Goal: Check status: Check status

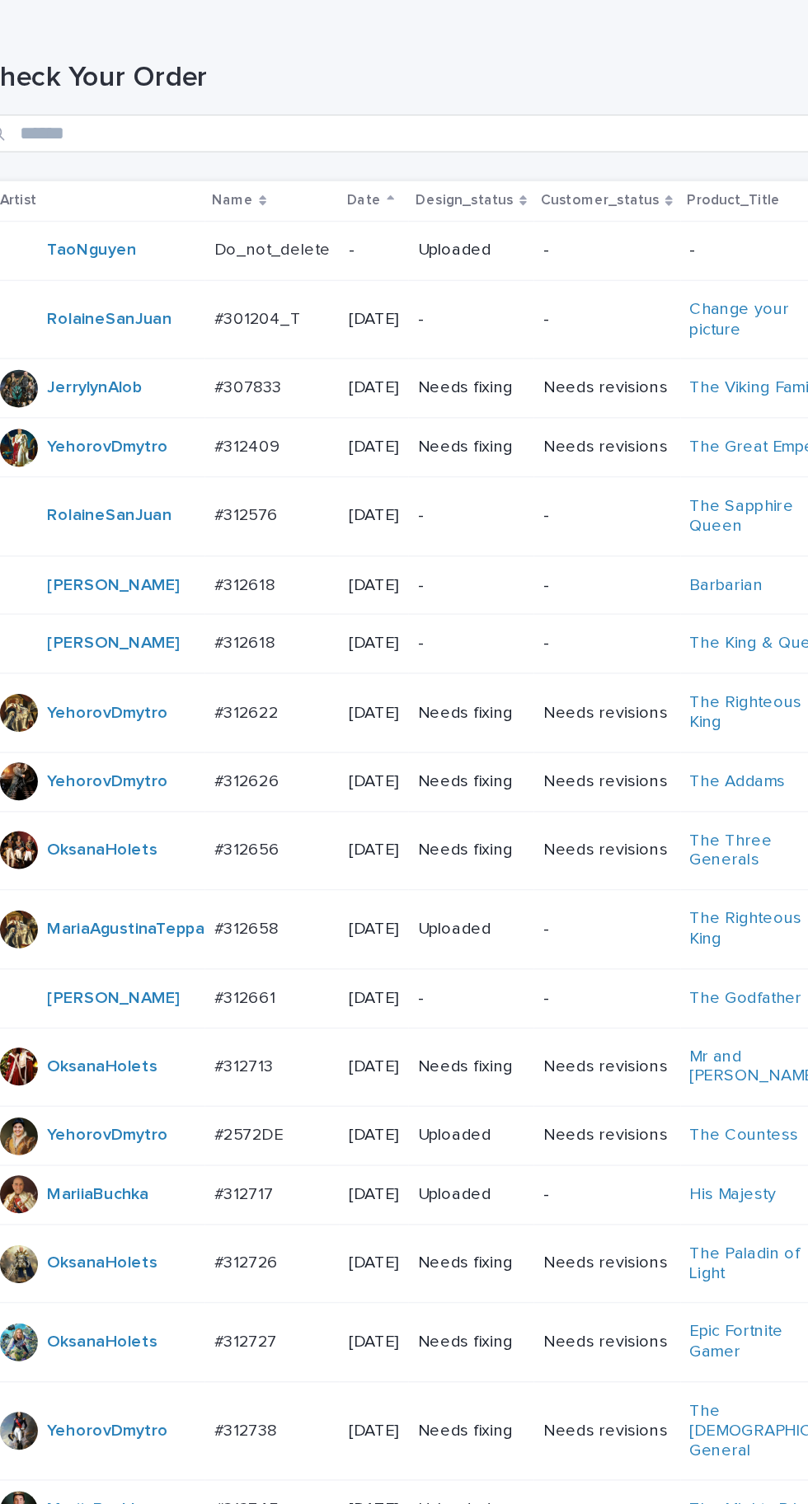
scroll to position [453, 0]
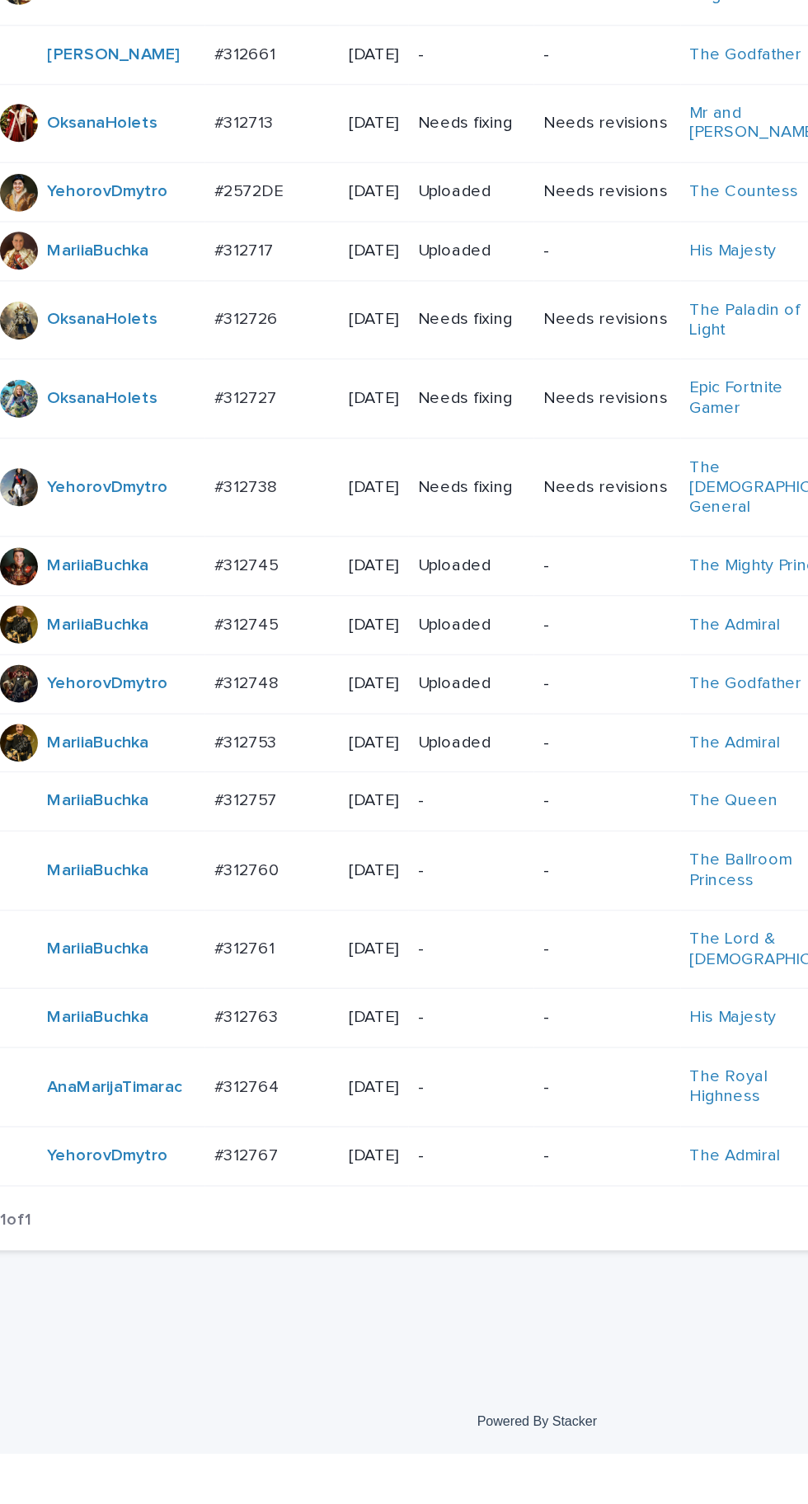
click at [232, 1256] on p at bounding box center [219, 1249] width 81 height 14
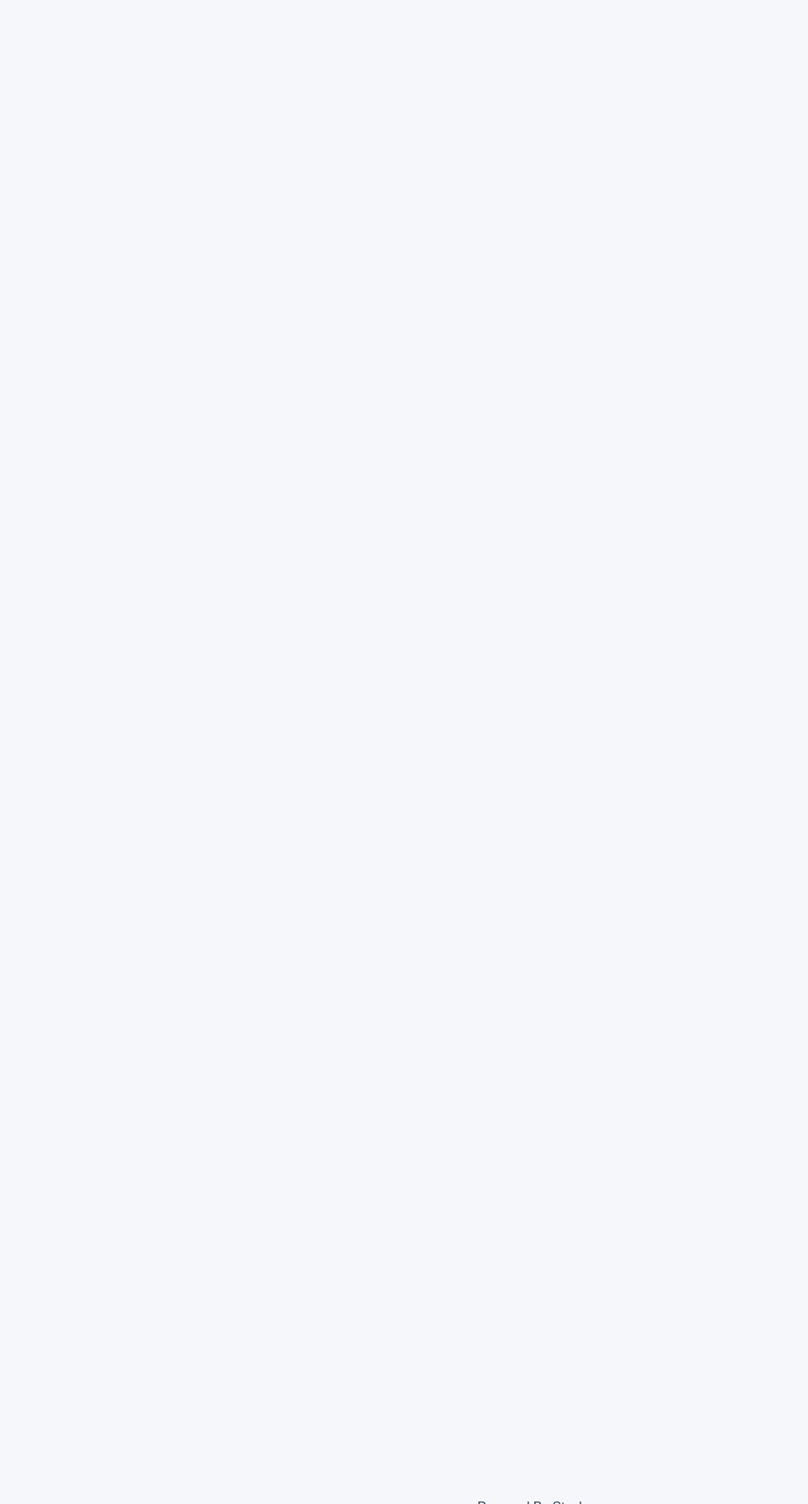
scroll to position [52, 0]
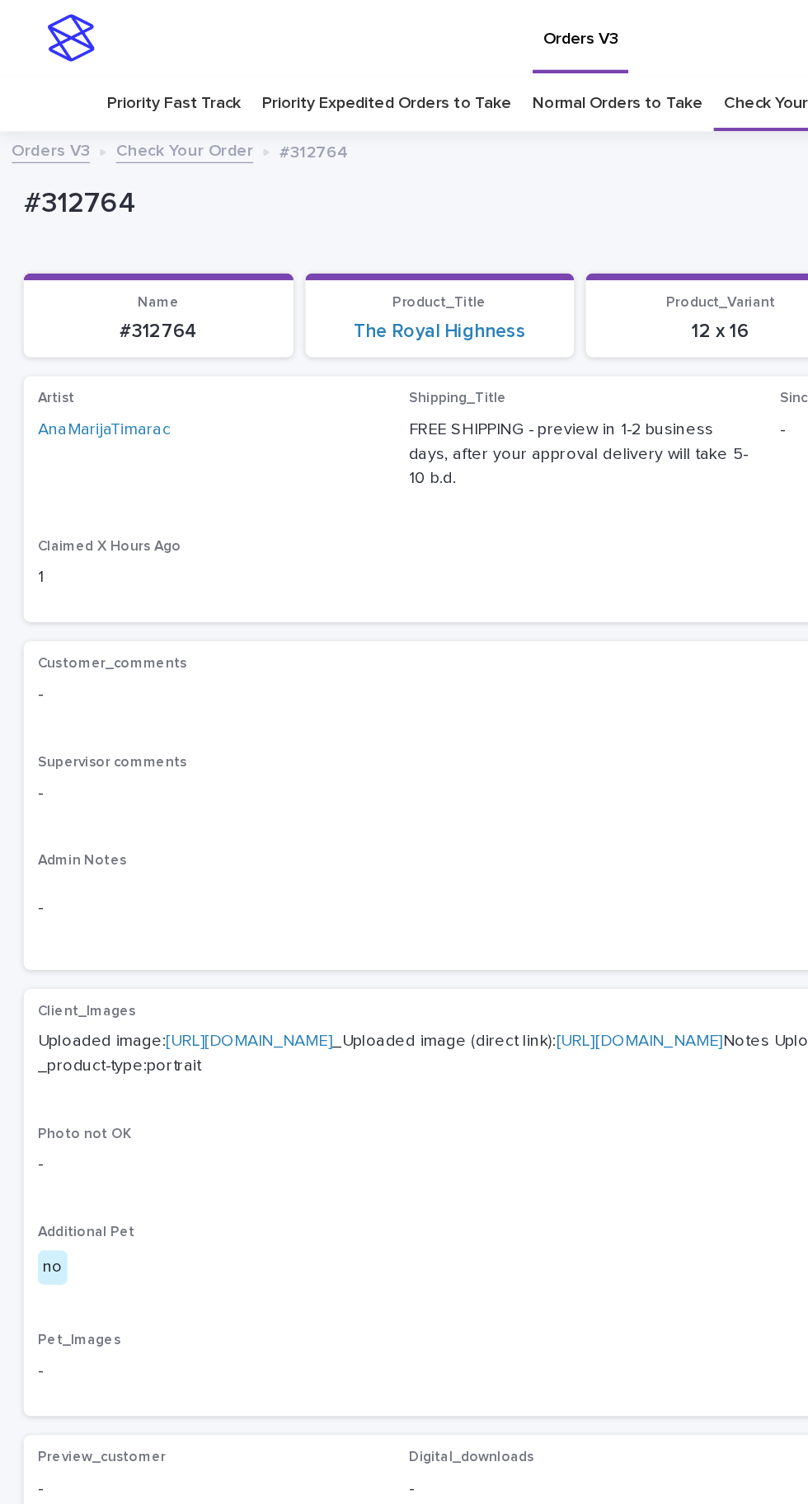
click at [232, 720] on link "[URL][DOMAIN_NAME]" at bounding box center [173, 726] width 116 height 12
copy p "312764"
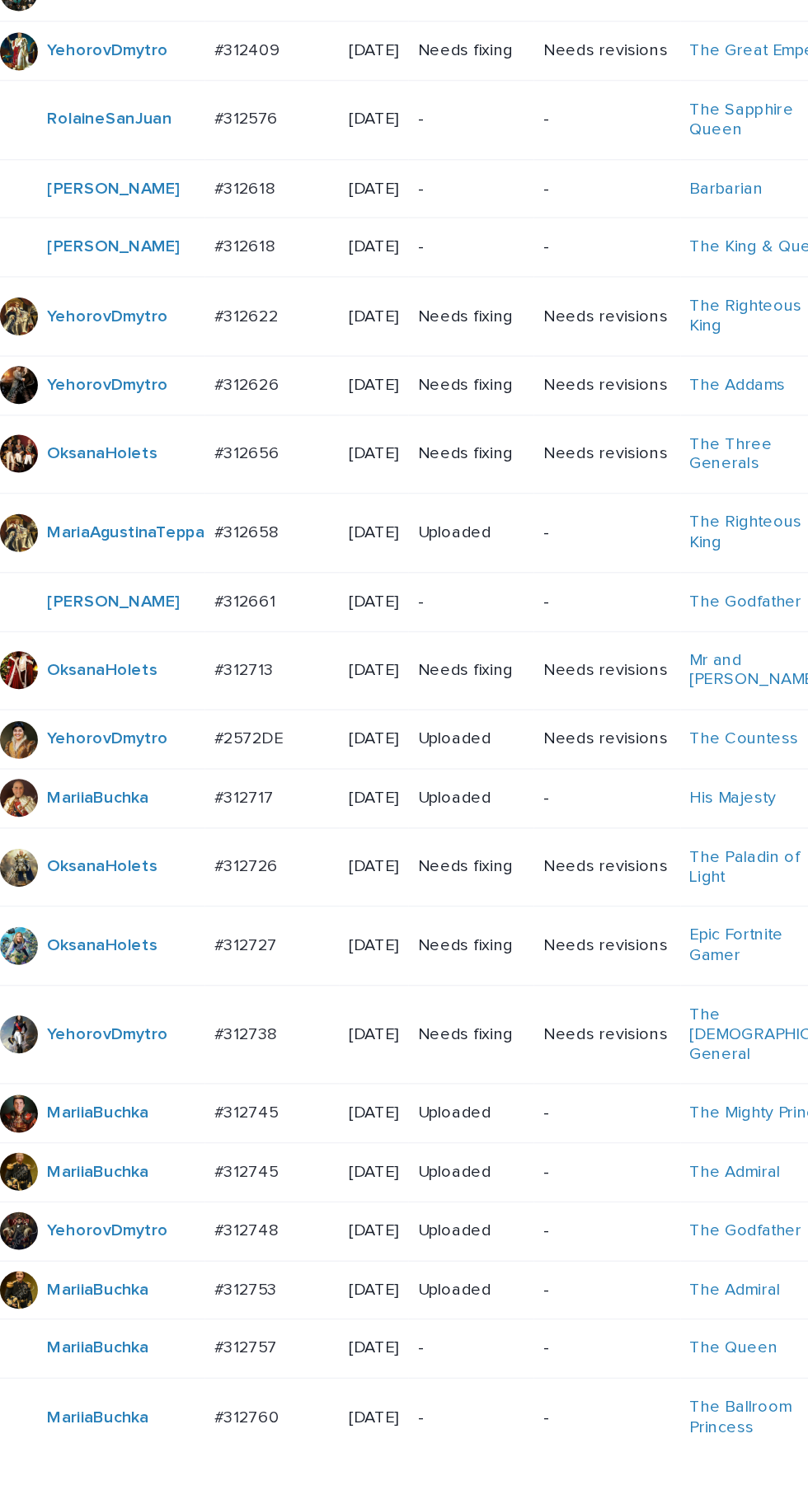
click at [266, 1179] on td "[DATE]" at bounding box center [290, 1150] width 48 height 55
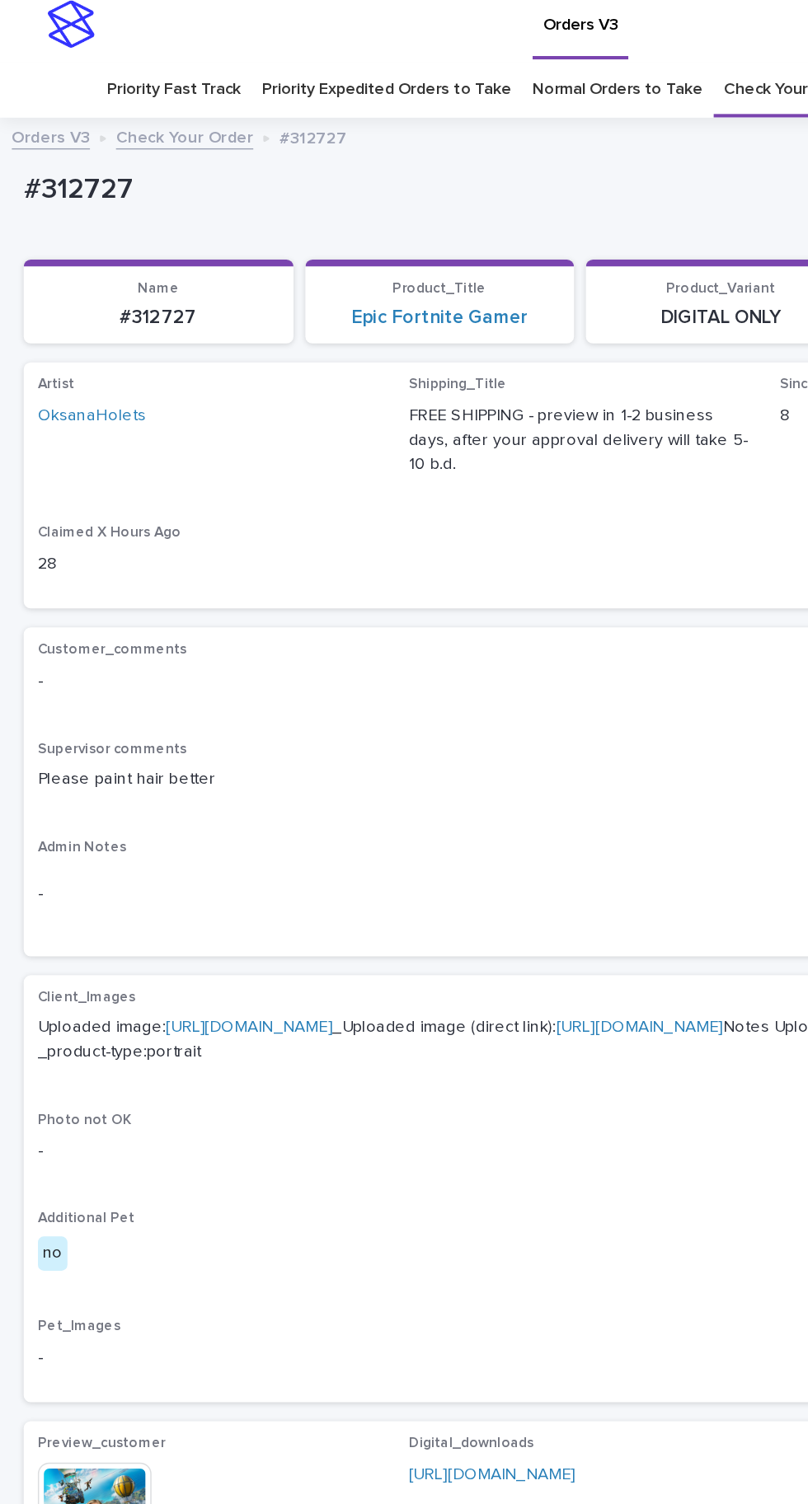
scroll to position [49, 0]
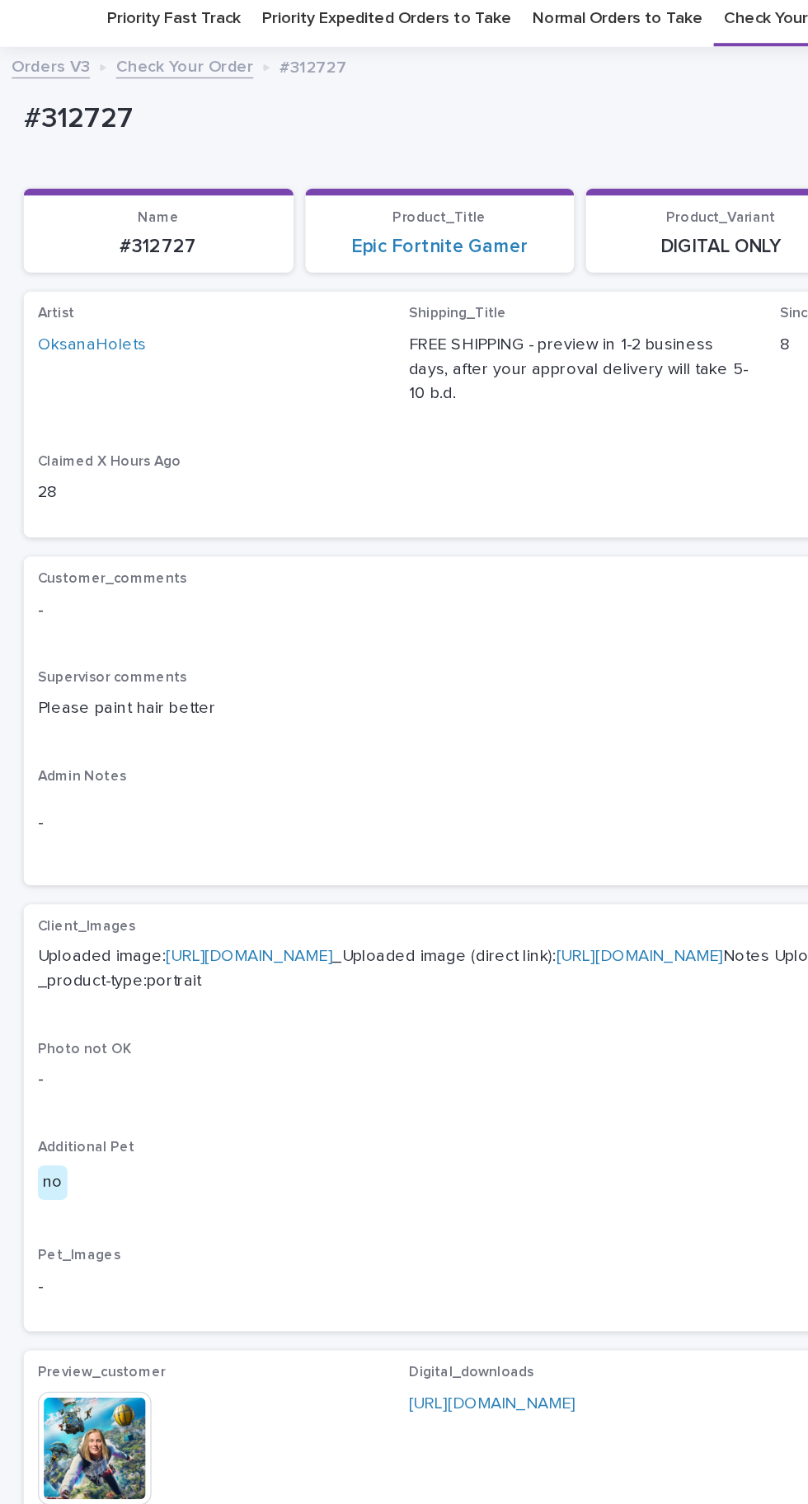
click at [129, 1039] on div "This file cannot be opened Download File" at bounding box center [145, 1020] width 238 height 82
click at [87, 1052] on img at bounding box center [65, 1018] width 79 height 79
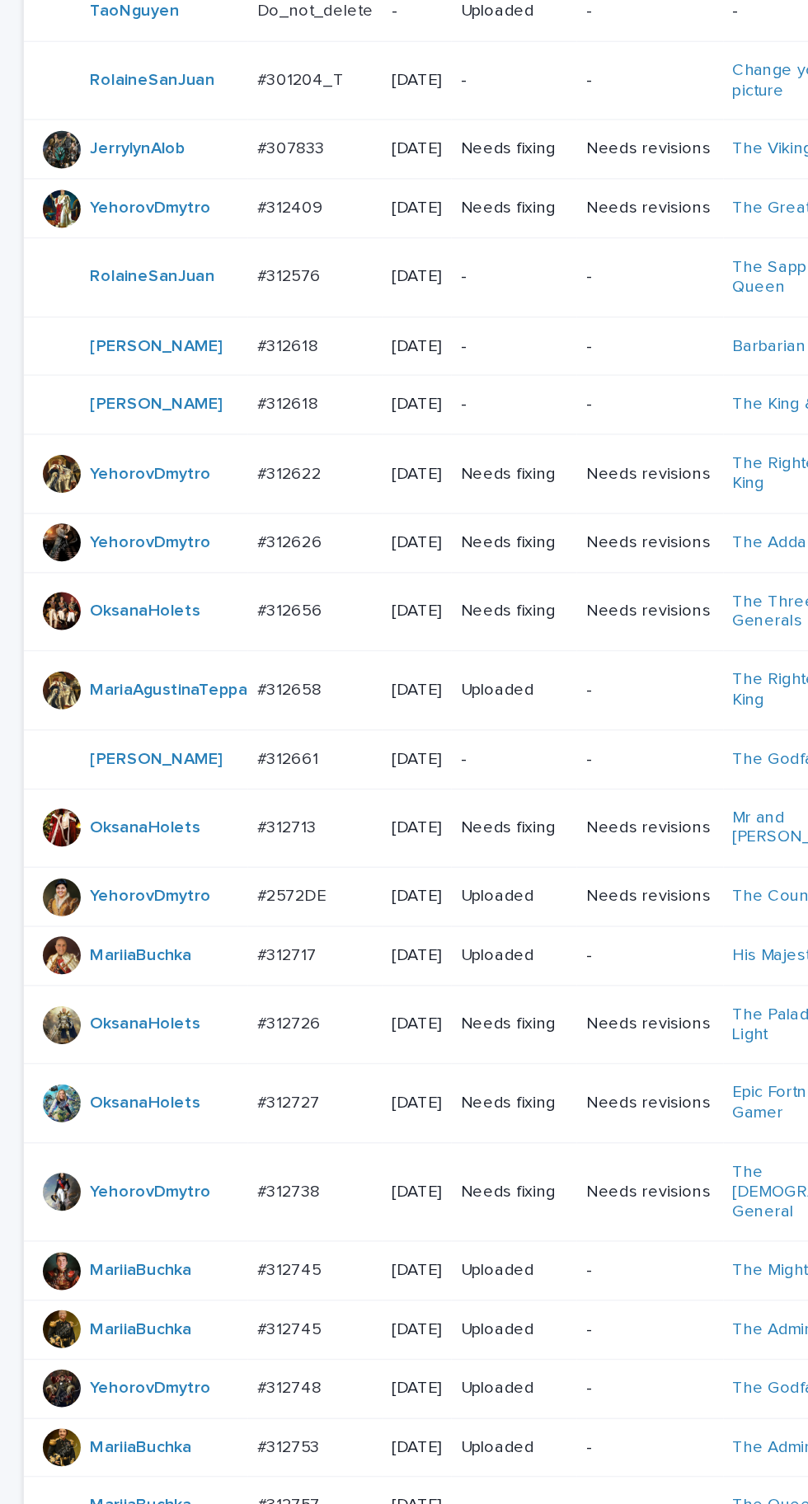
scroll to position [453, 0]
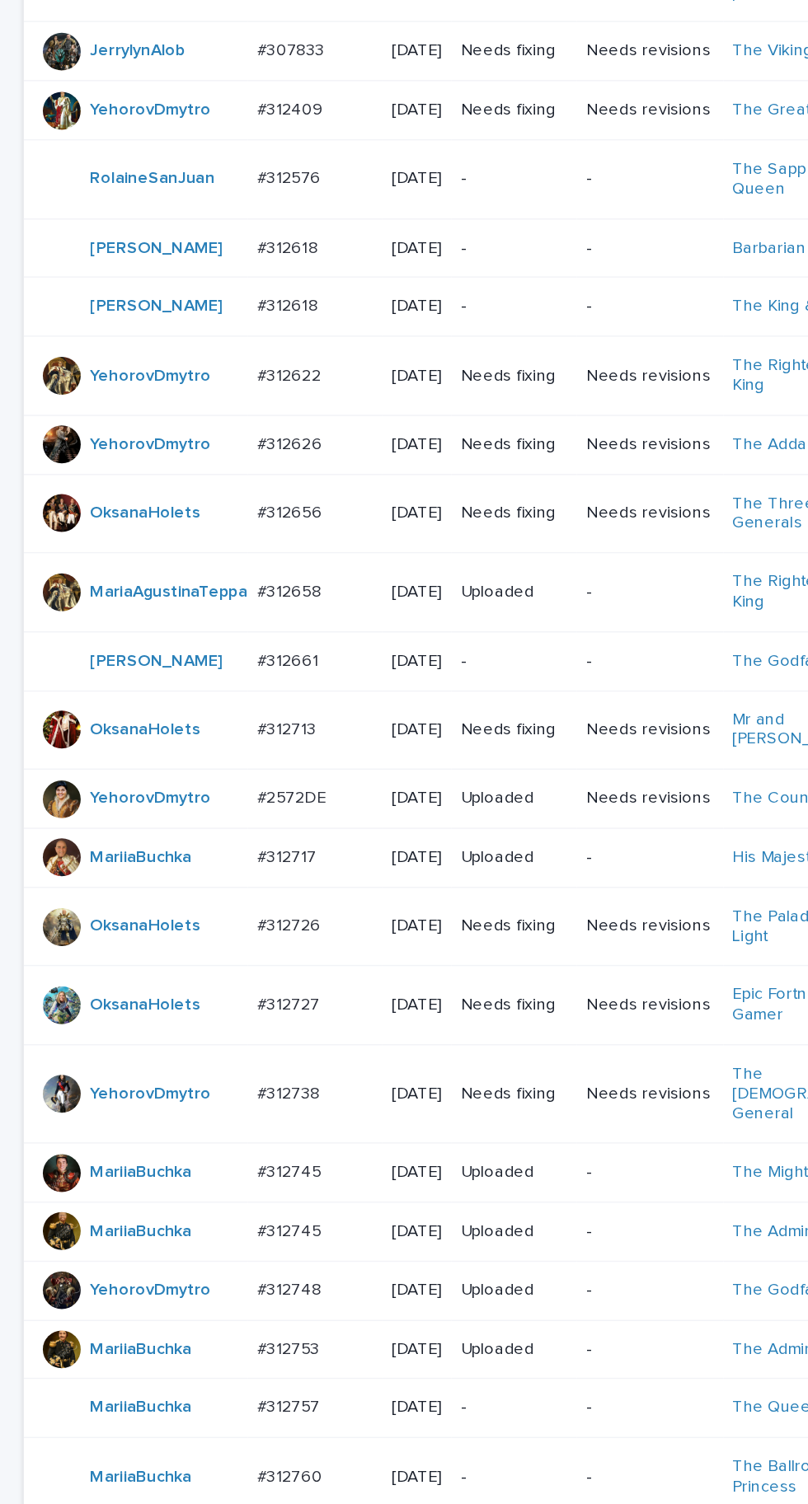
click at [201, 721] on p "#312726" at bounding box center [203, 712] width 48 height 17
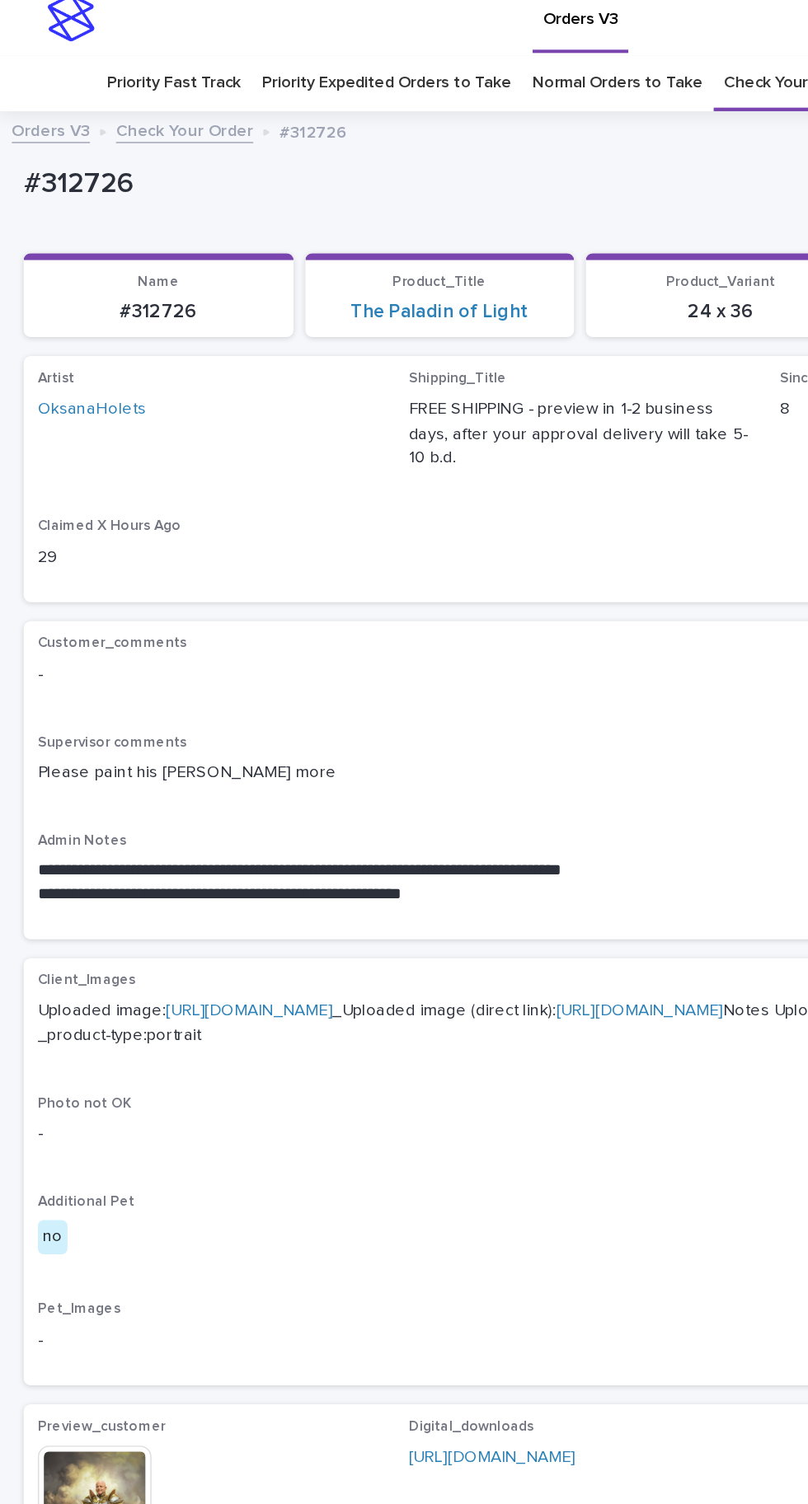
scroll to position [41, 0]
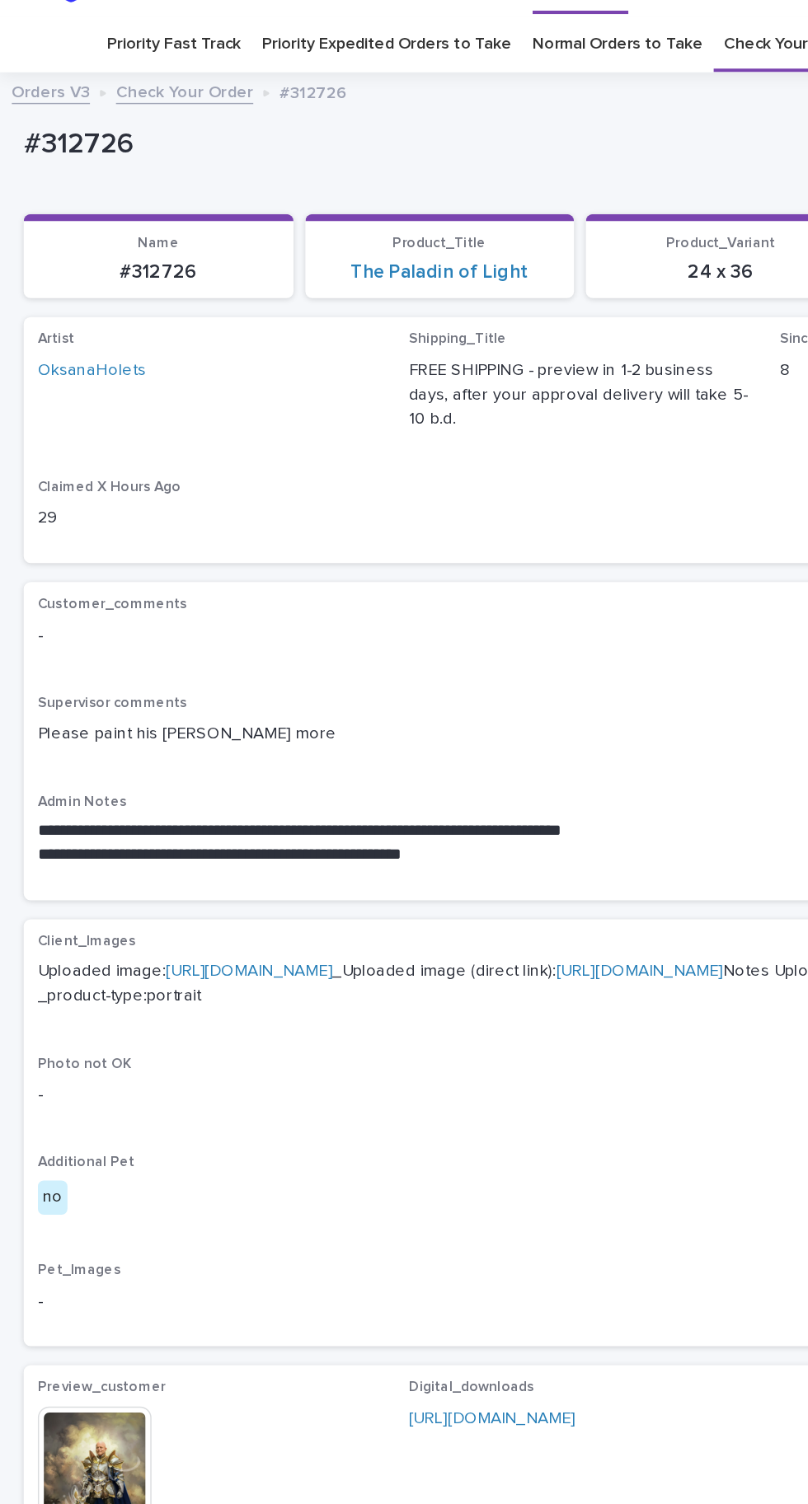
click at [77, 1053] on img at bounding box center [65, 1019] width 79 height 79
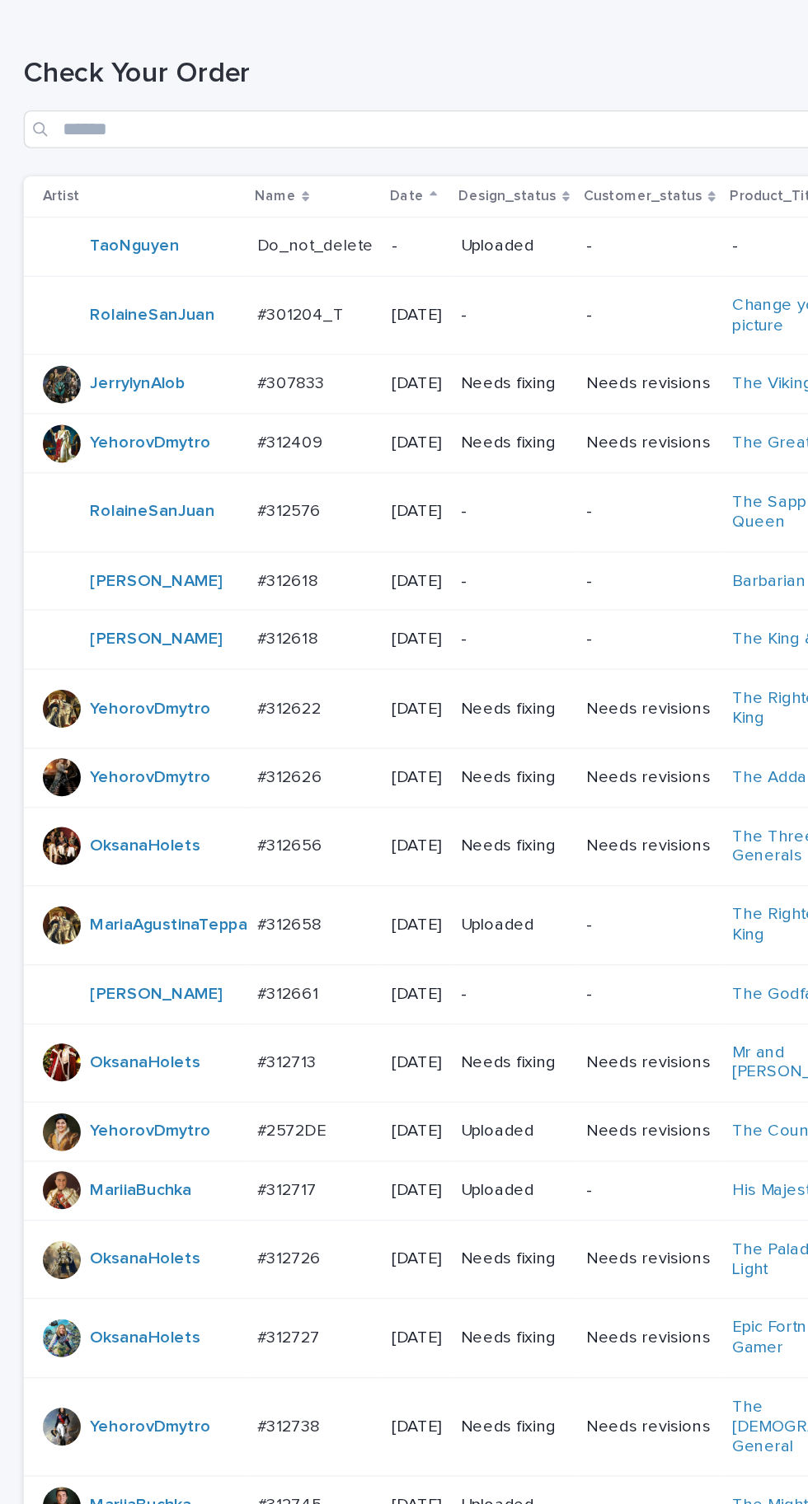
scroll to position [218, 0]
click at [216, 597] on p "#312656" at bounding box center [203, 587] width 49 height 17
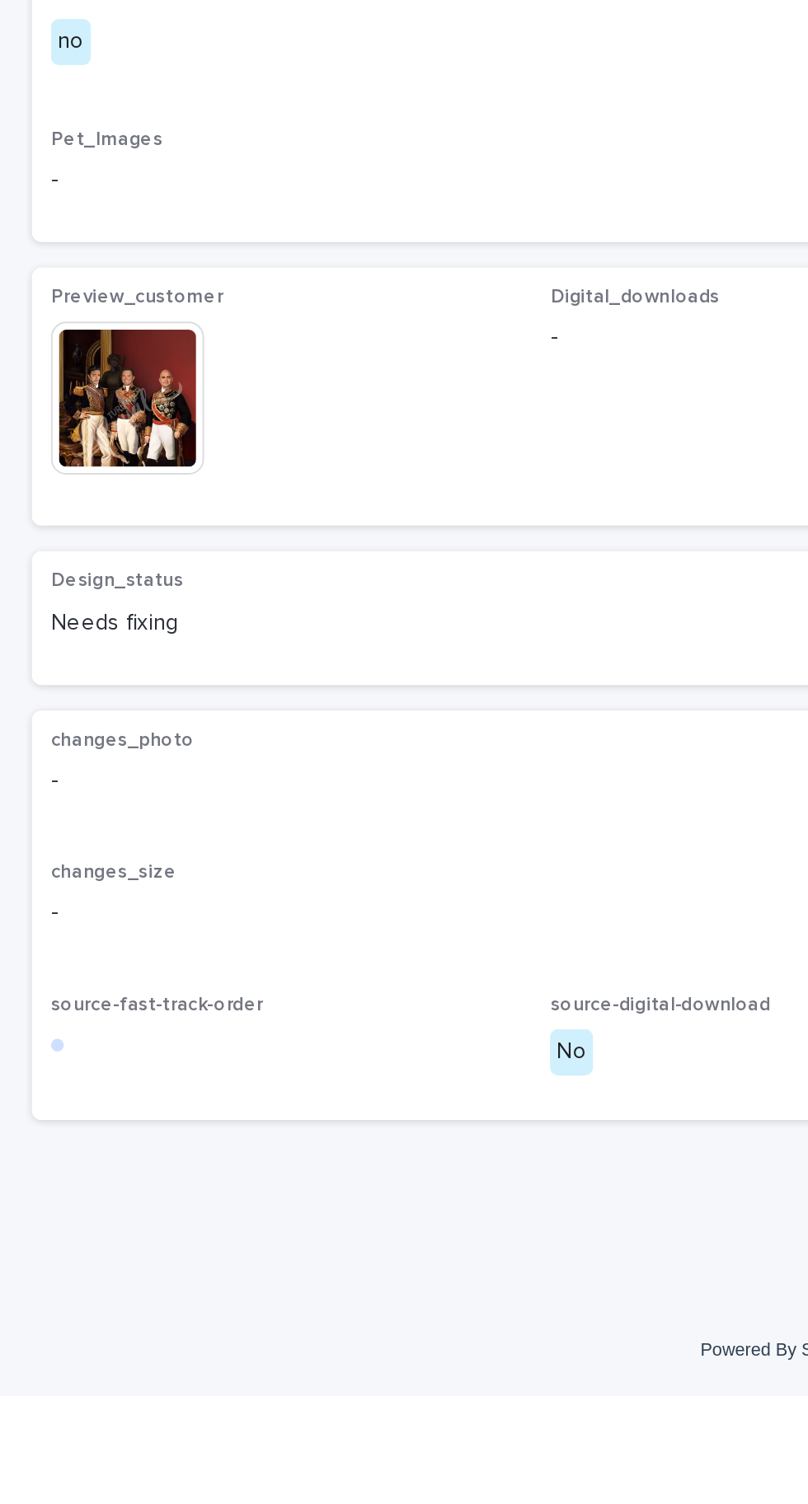
scroll to position [135, 0]
click at [64, 1028] on img at bounding box center [65, 988] width 79 height 79
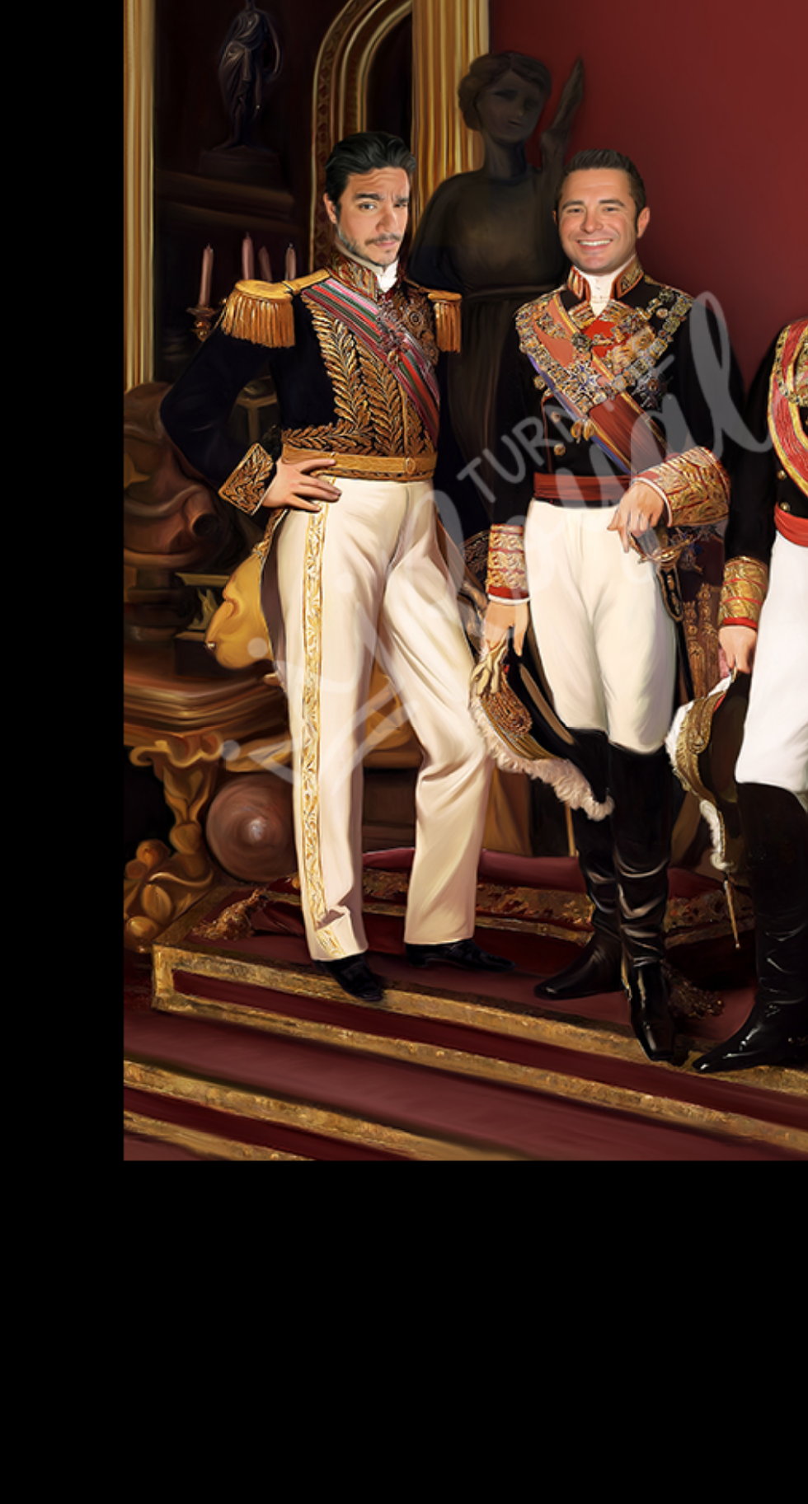
scroll to position [0, 0]
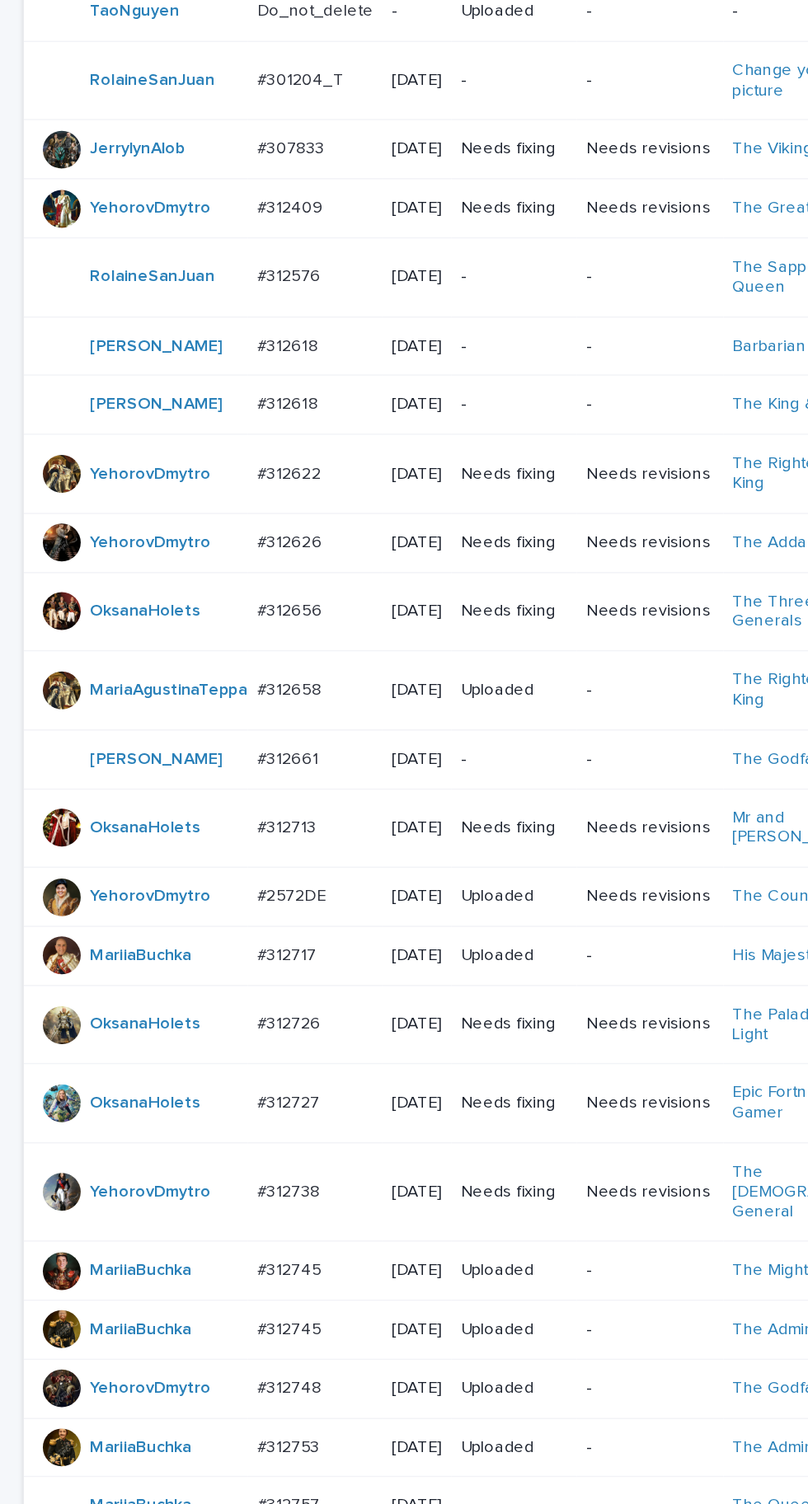
scroll to position [409, 0]
click at [200, 345] on div "#312622 #312622" at bounding box center [219, 330] width 81 height 27
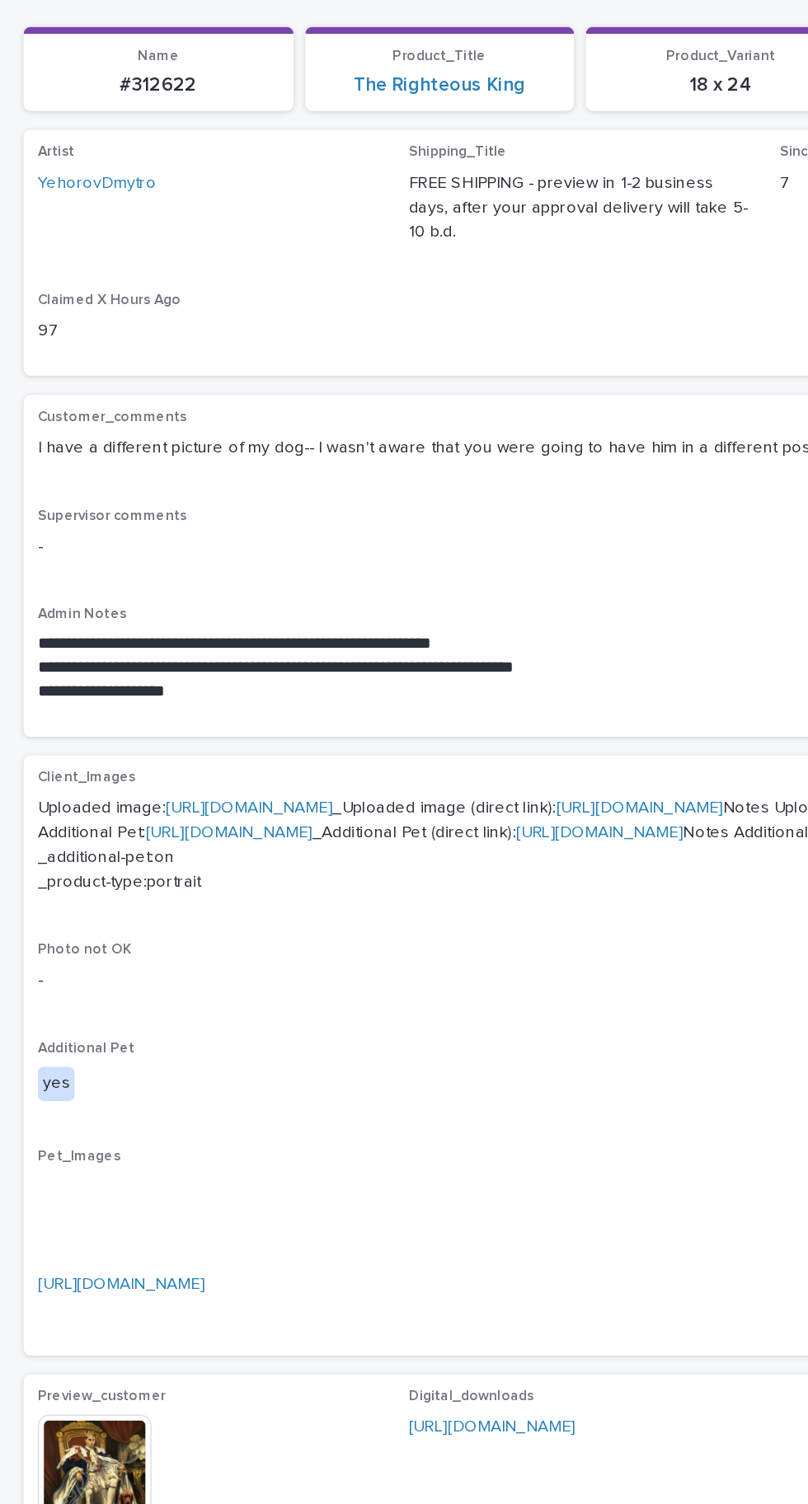
scroll to position [298, 0]
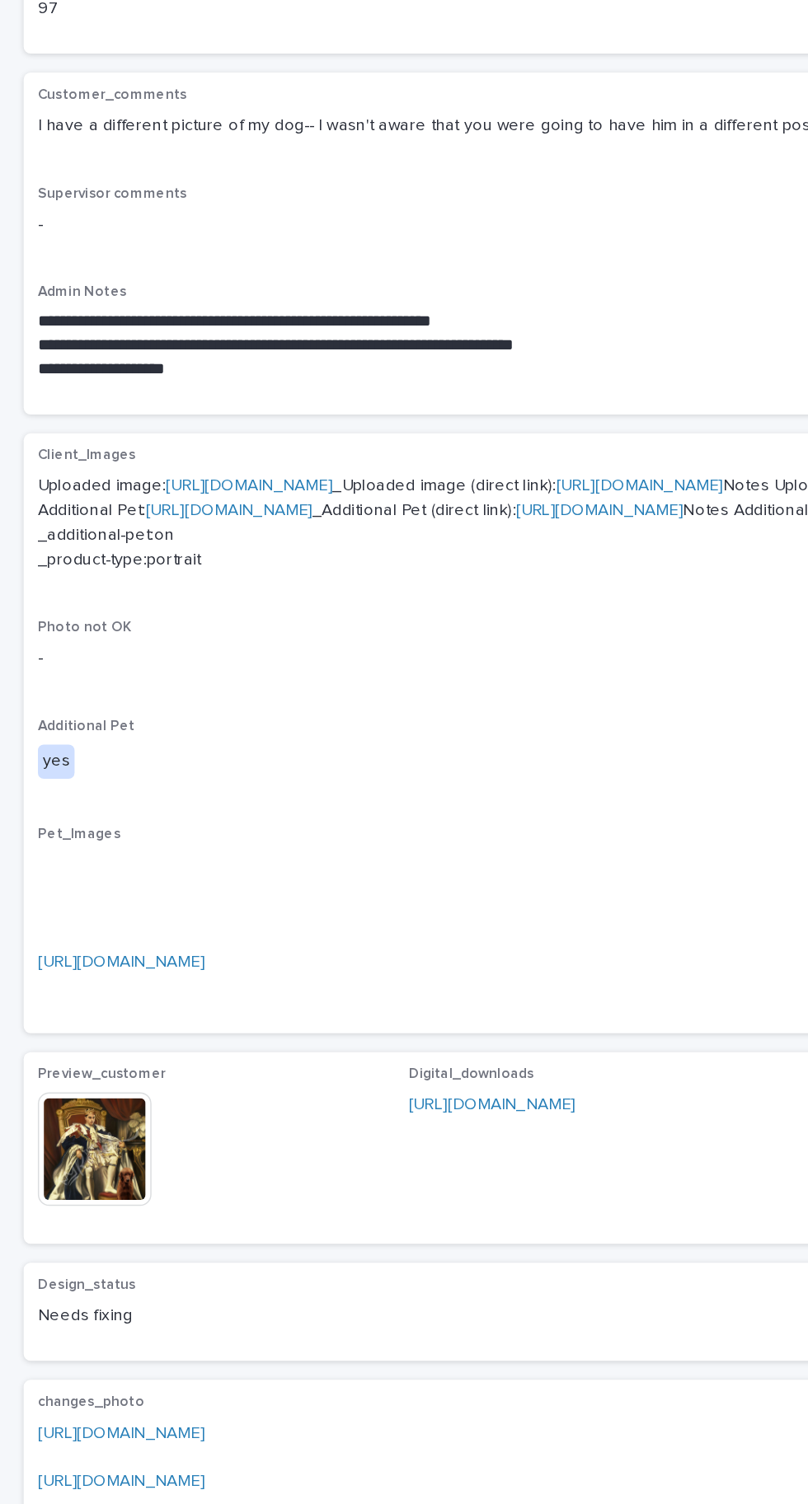
click at [87, 994] on img at bounding box center [65, 954] width 79 height 79
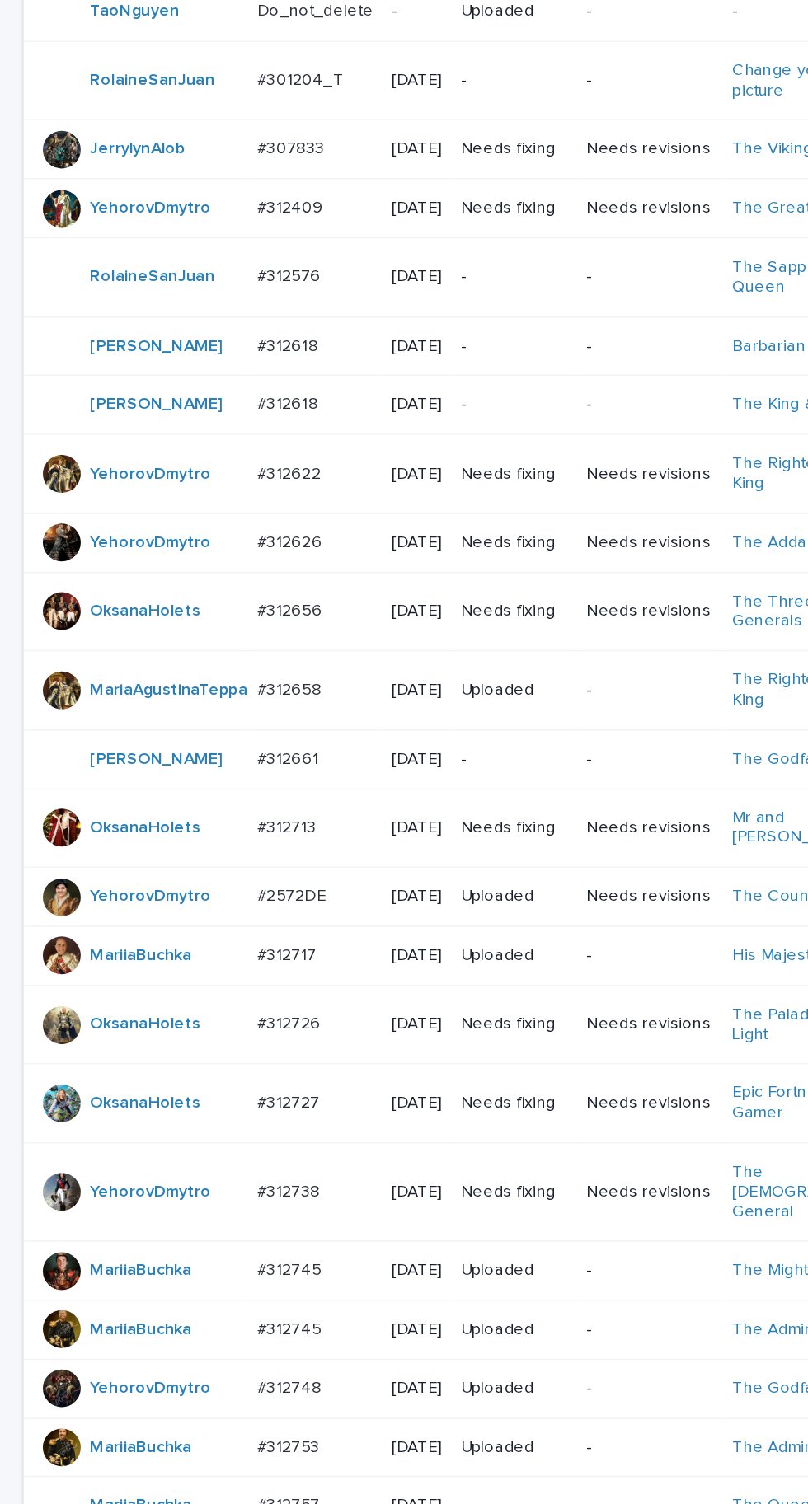
scroll to position [387, 0]
click at [199, 584] on p "#312713" at bounding box center [201, 575] width 45 height 17
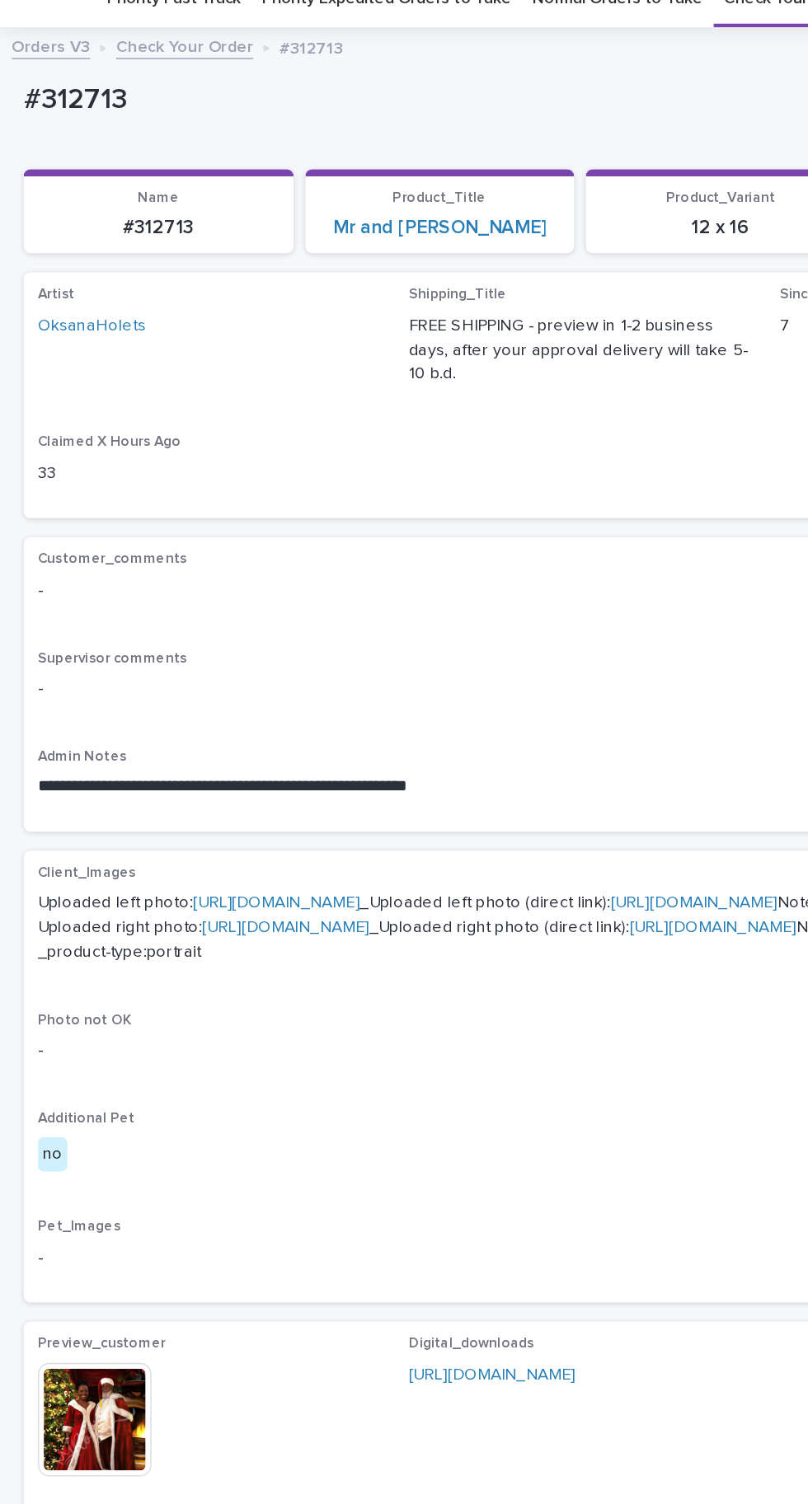
scroll to position [129, 0]
click at [87, 1029] on img at bounding box center [65, 989] width 79 height 79
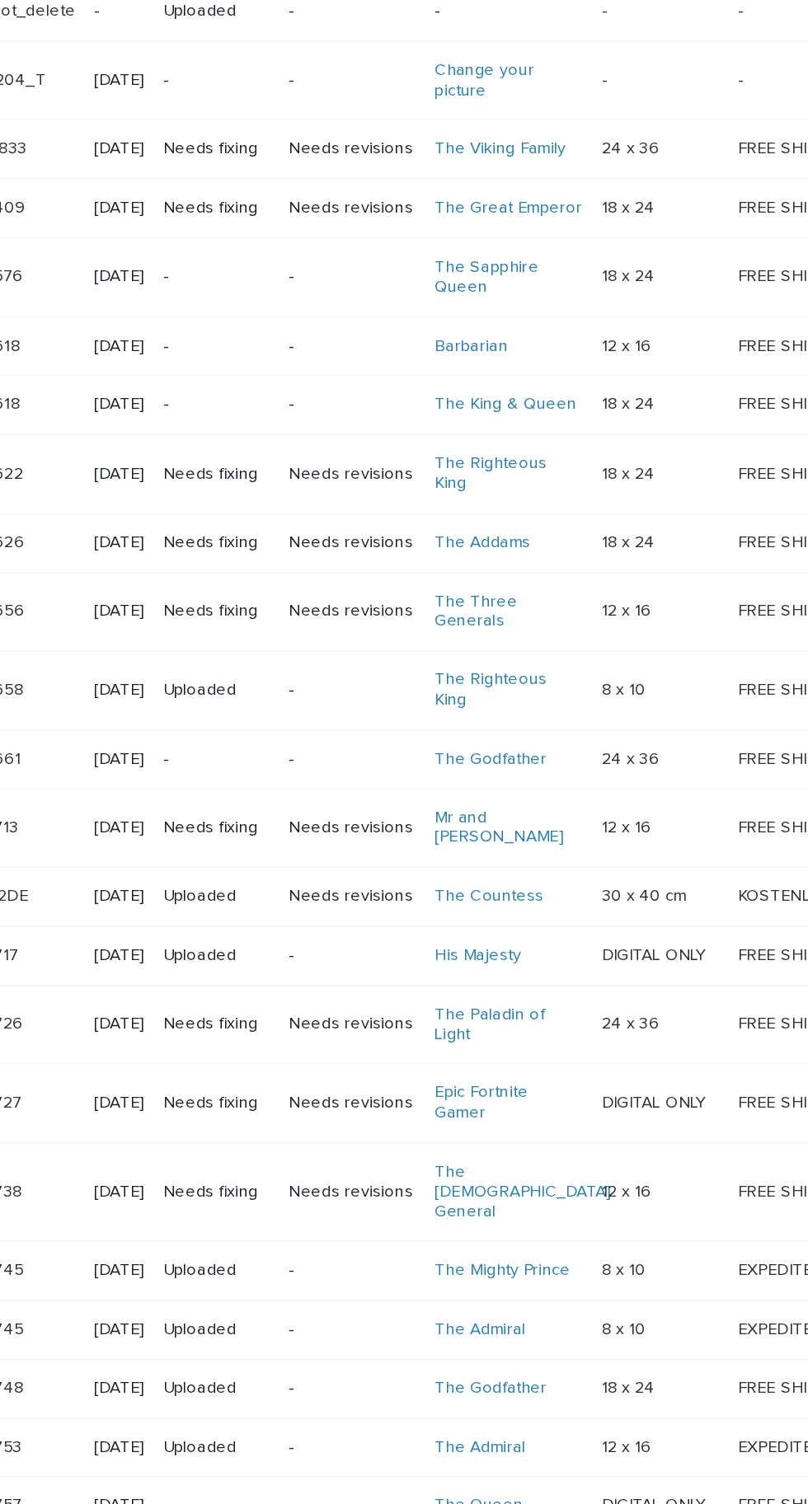
scroll to position [453, 0]
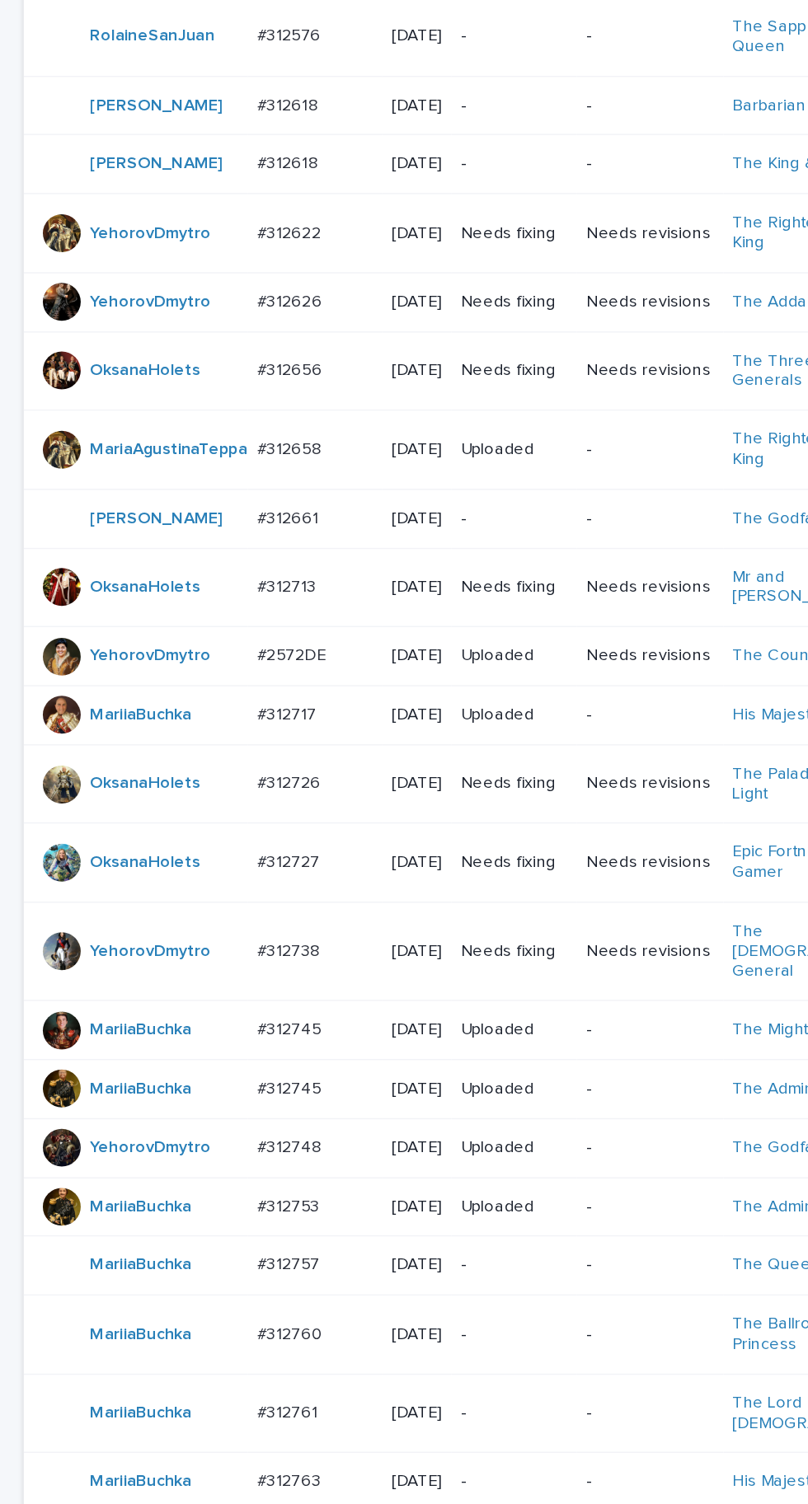
click at [202, 838] on p "#312738" at bounding box center [202, 829] width 47 height 17
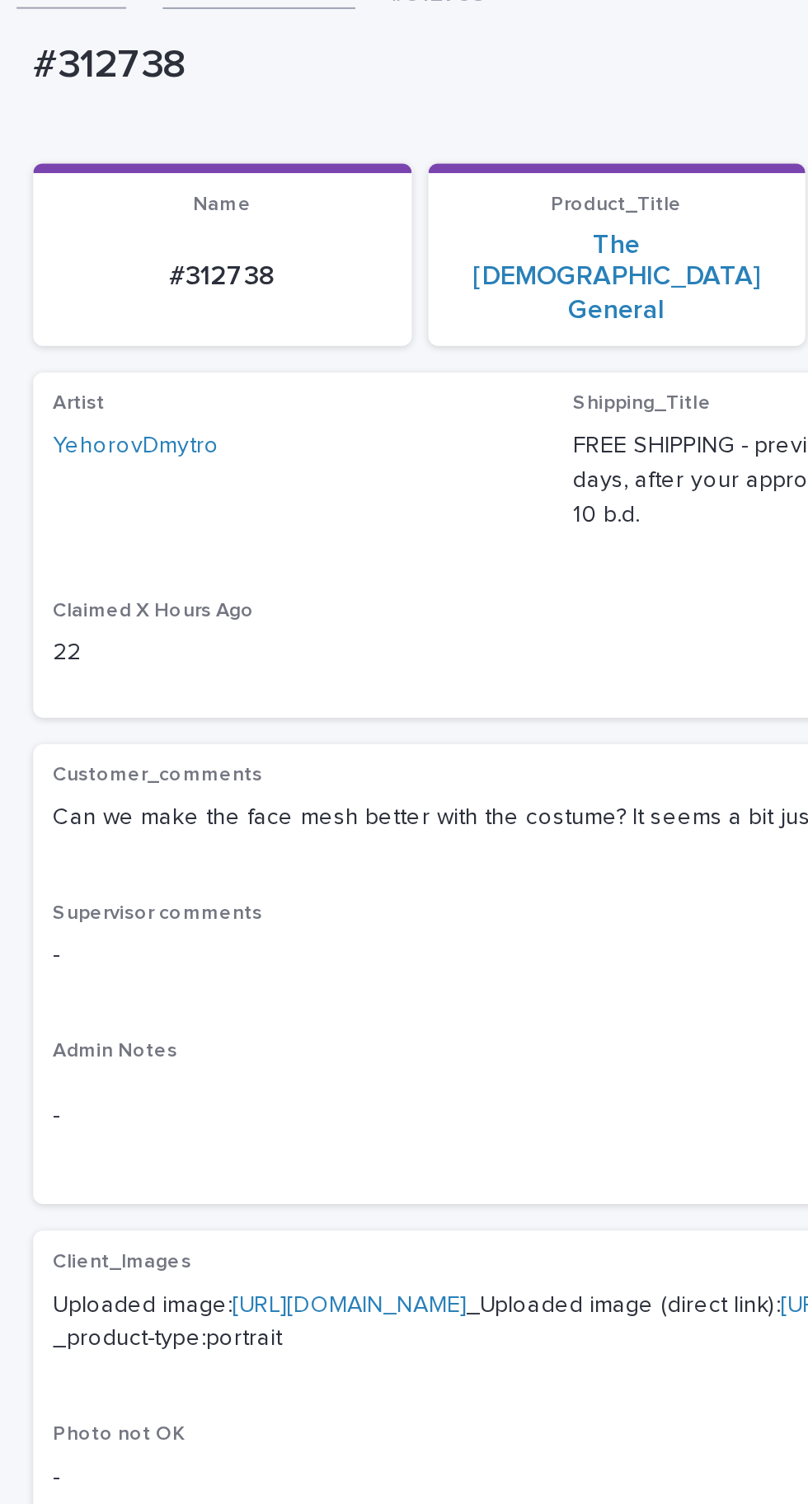
scroll to position [32, 0]
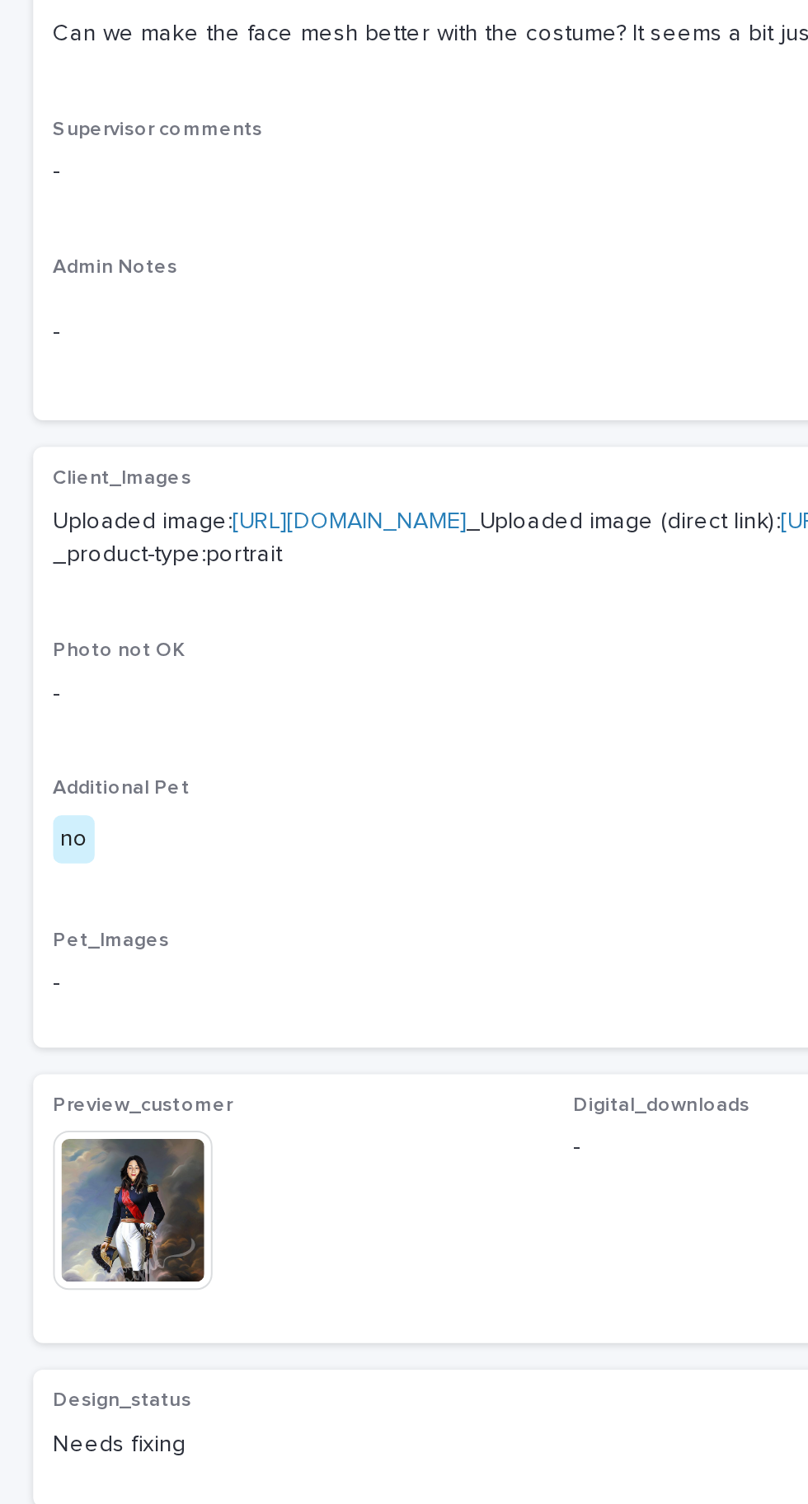
click at [90, 1059] on img at bounding box center [65, 1067] width 79 height 79
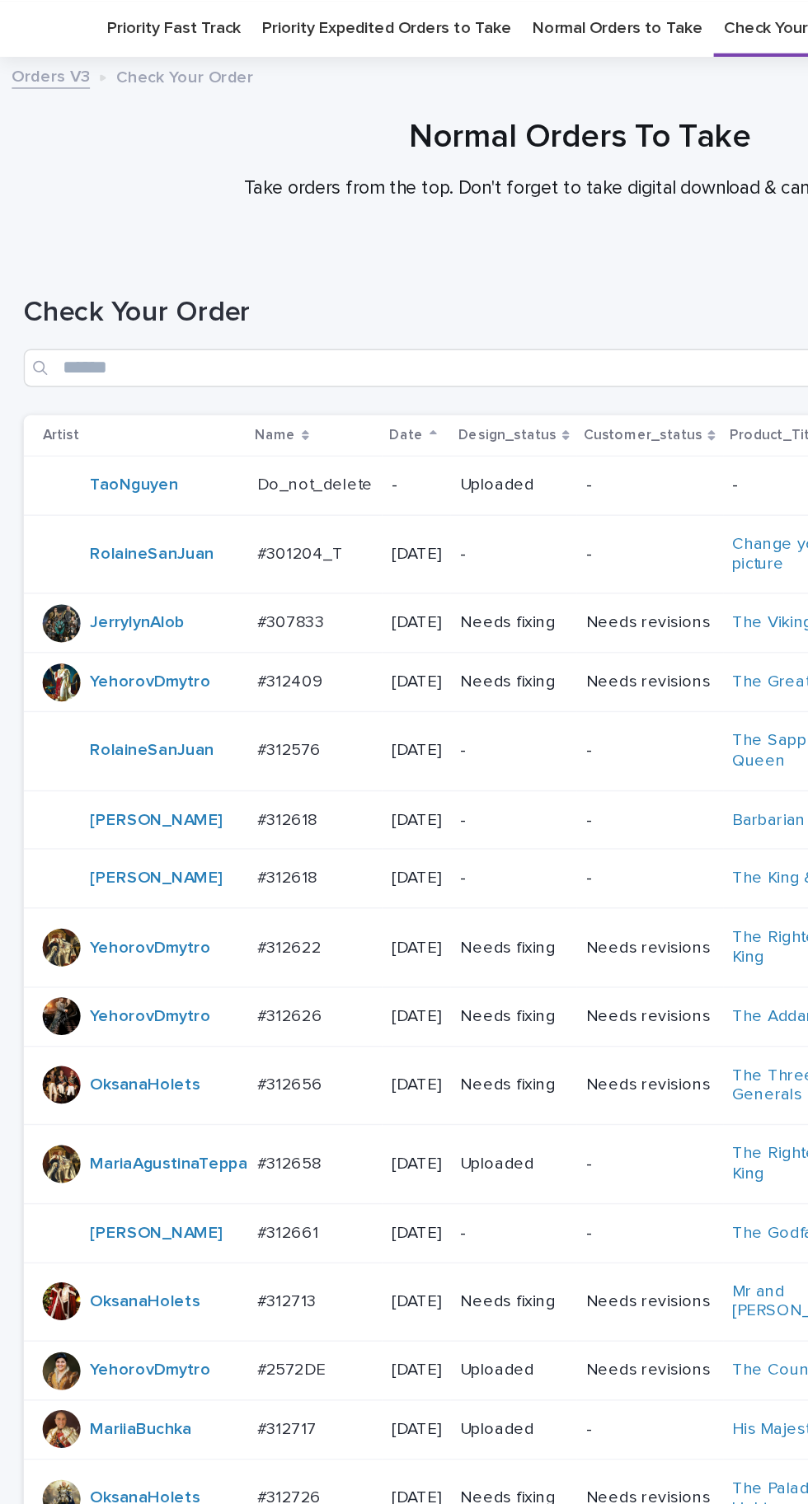
click at [203, 722] on div "#312626 #312626" at bounding box center [219, 708] width 81 height 27
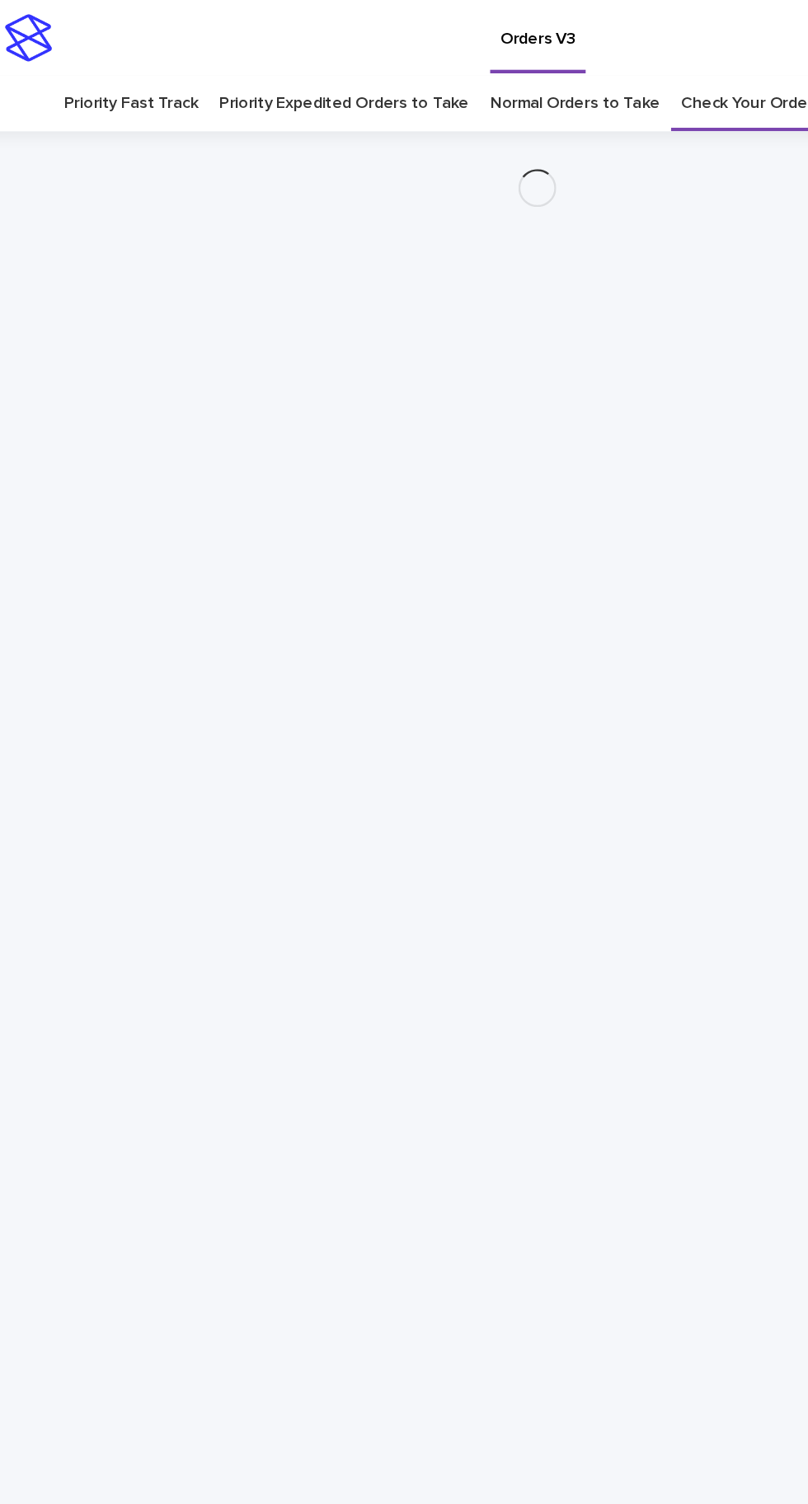
scroll to position [52, 0]
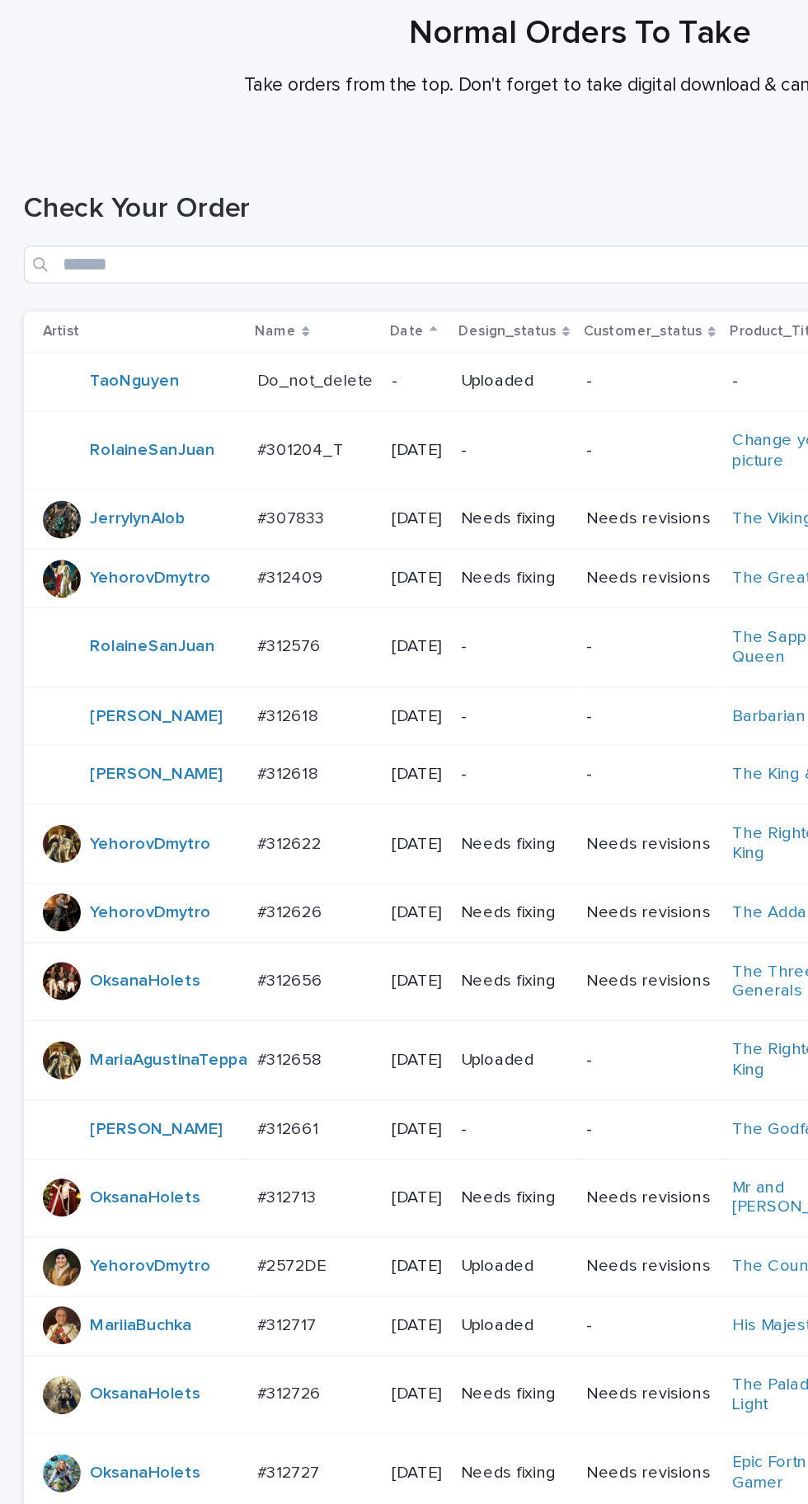
click at [216, 688] on td "#312622 #312622" at bounding box center [219, 660] width 94 height 55
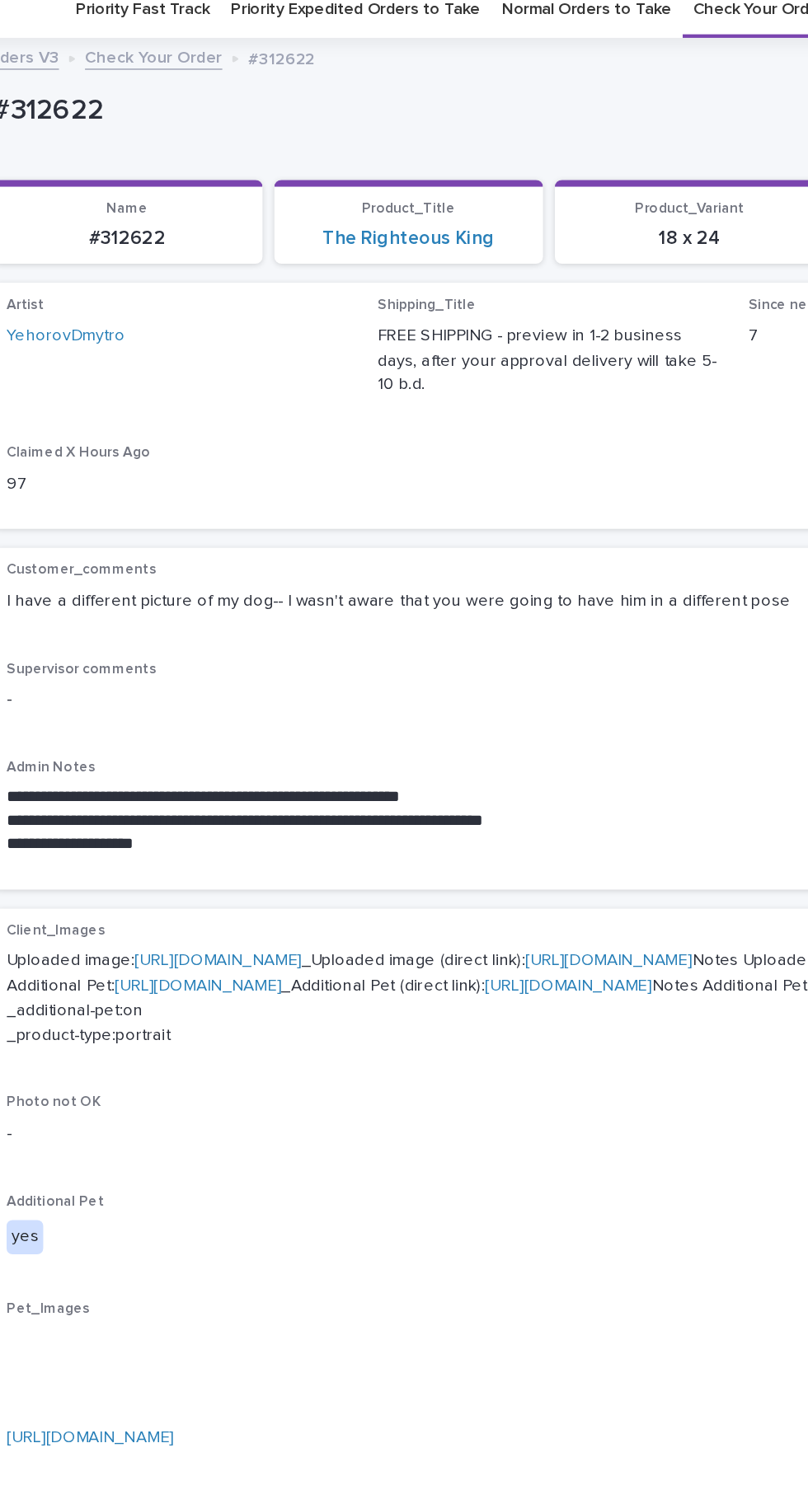
scroll to position [52, 0]
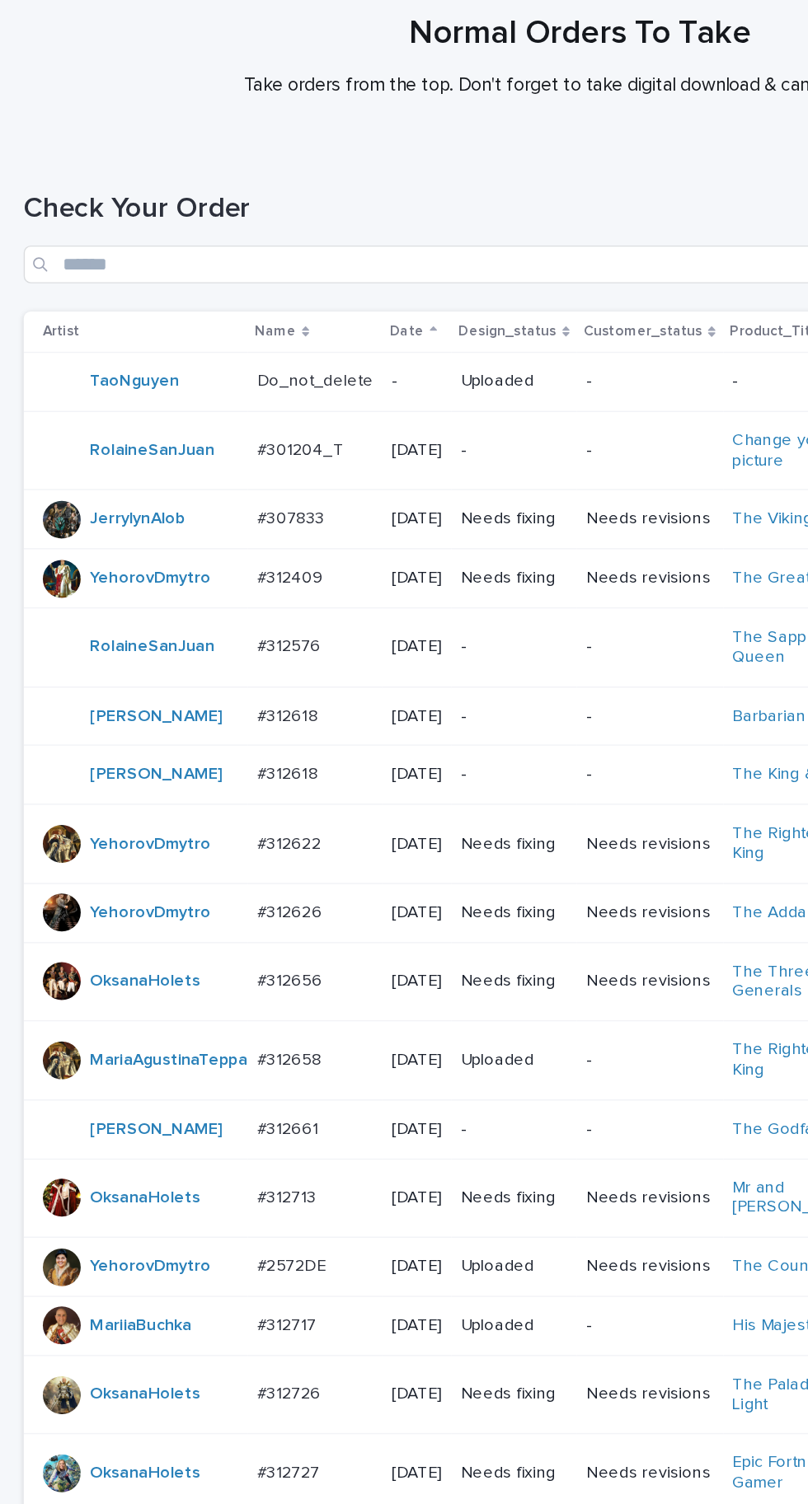
scroll to position [52, 0]
click at [228, 489] on div "#312409 #312409" at bounding box center [219, 475] width 81 height 27
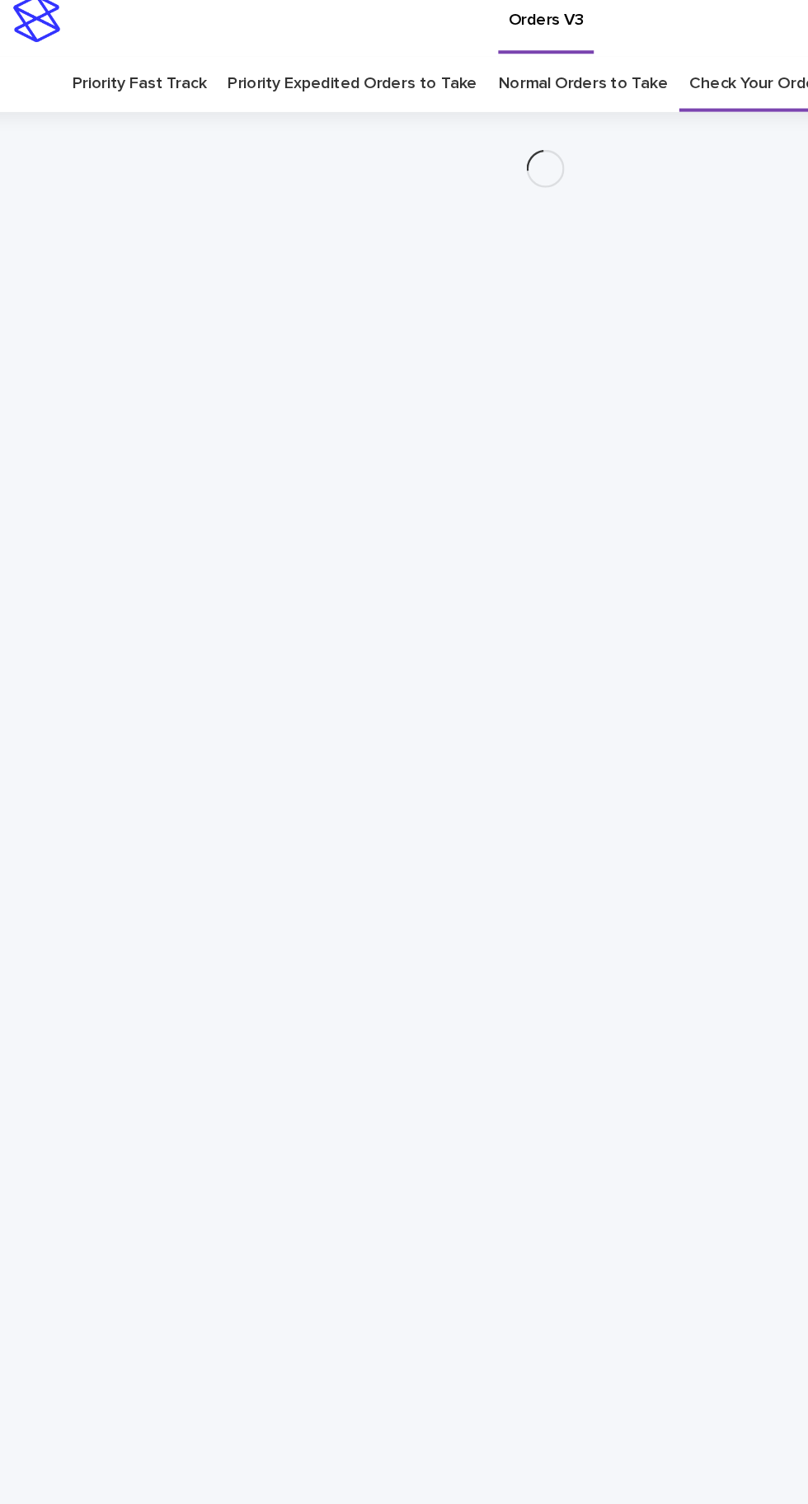
scroll to position [52, 0]
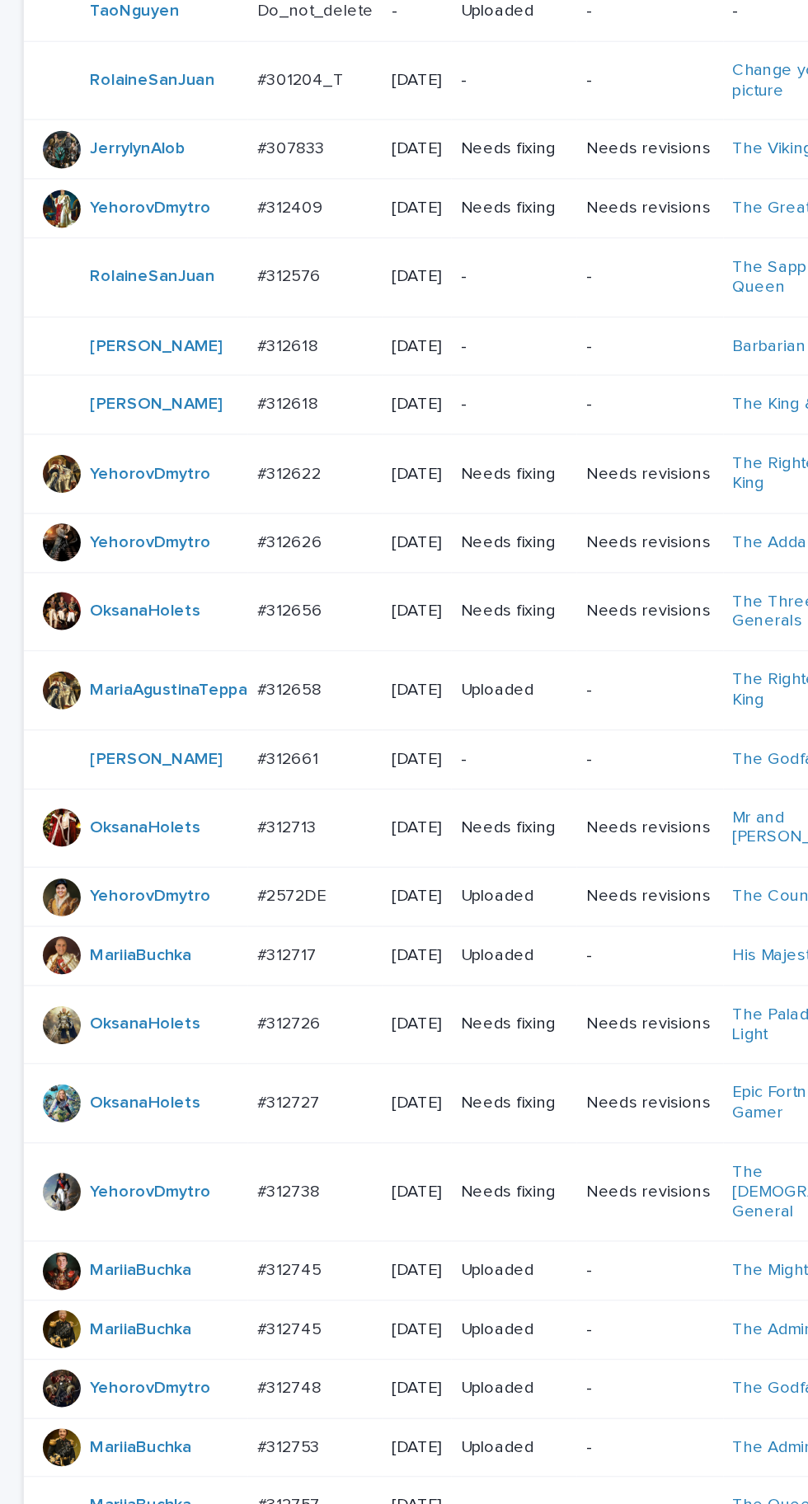
scroll to position [421, 0]
click at [229, 386] on p at bounding box center [219, 379] width 81 height 14
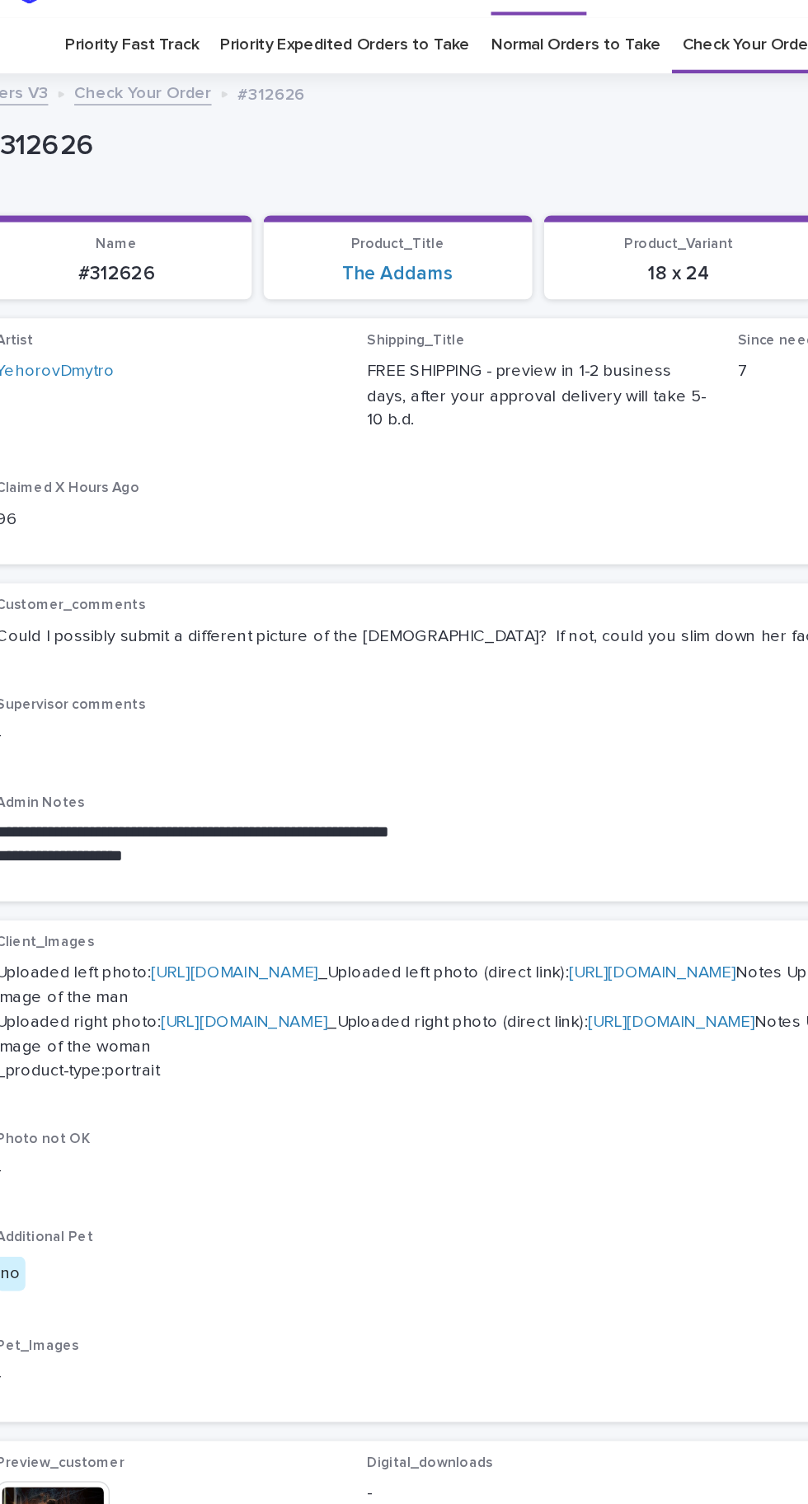
scroll to position [52, 0]
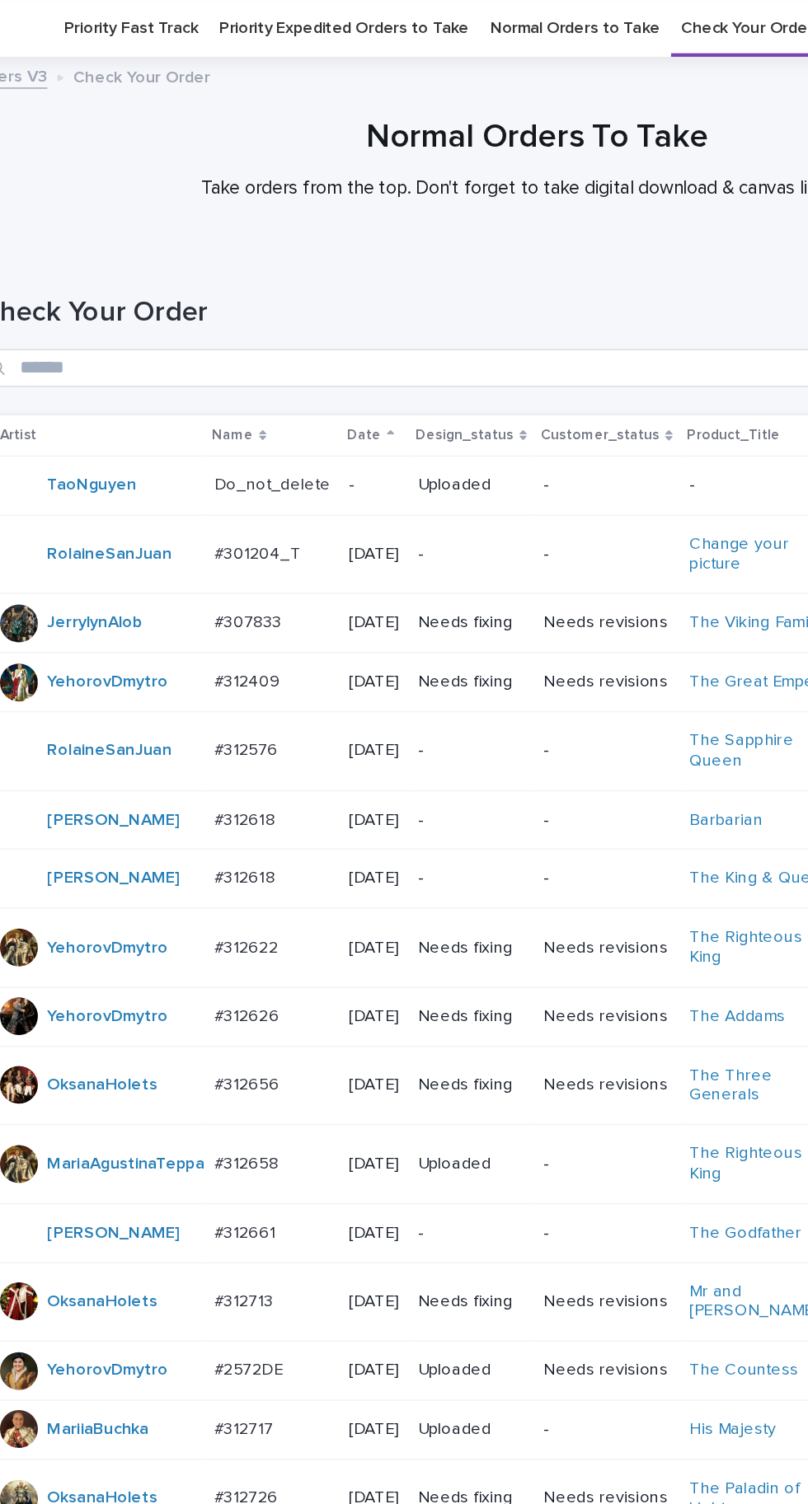
scroll to position [453, 0]
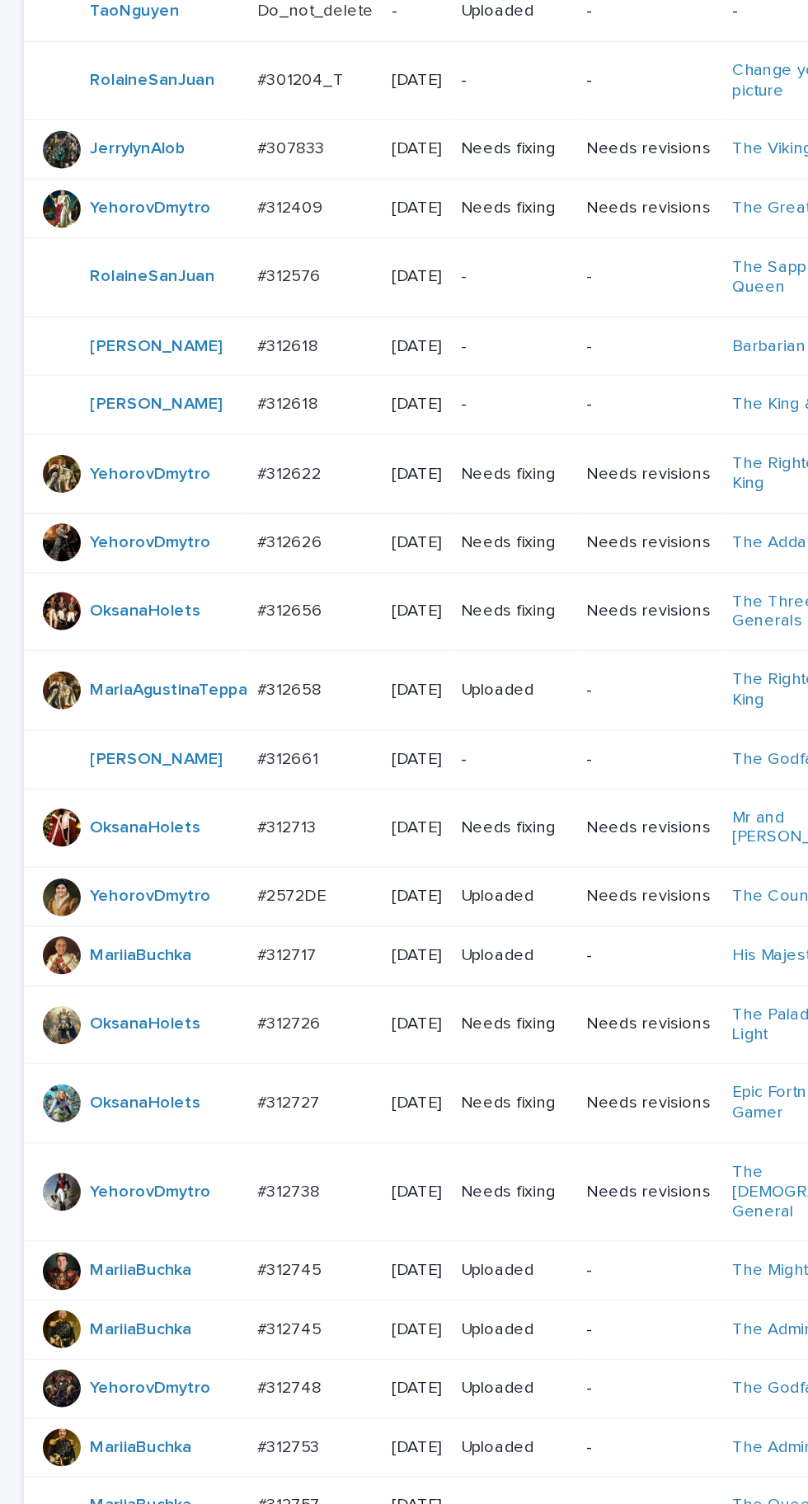
click at [224, 646] on td "#2572DE #2572DE" at bounding box center [219, 625] width 94 height 41
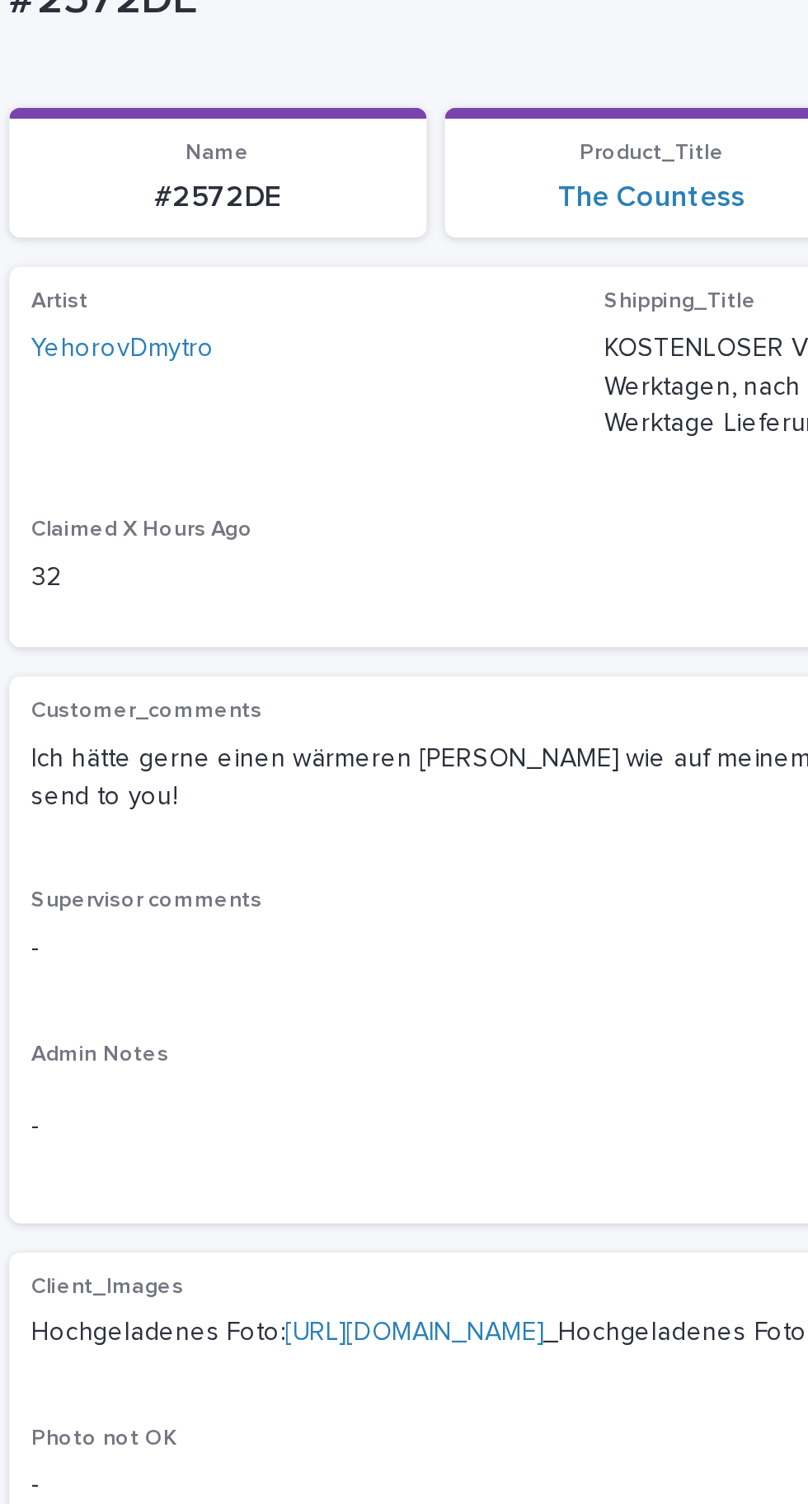
scroll to position [32, 0]
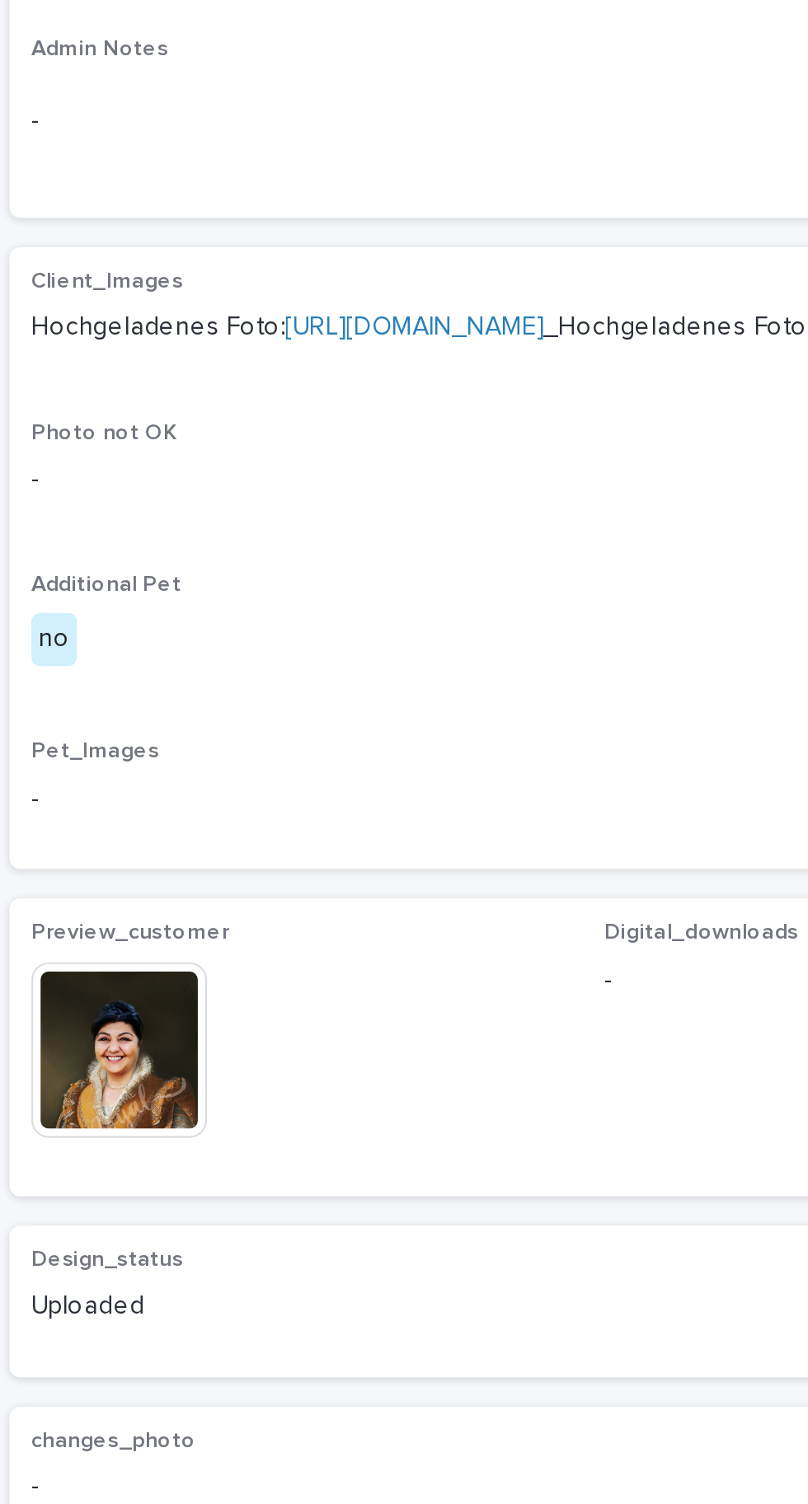
click at [87, 1073] on img at bounding box center [65, 1036] width 79 height 79
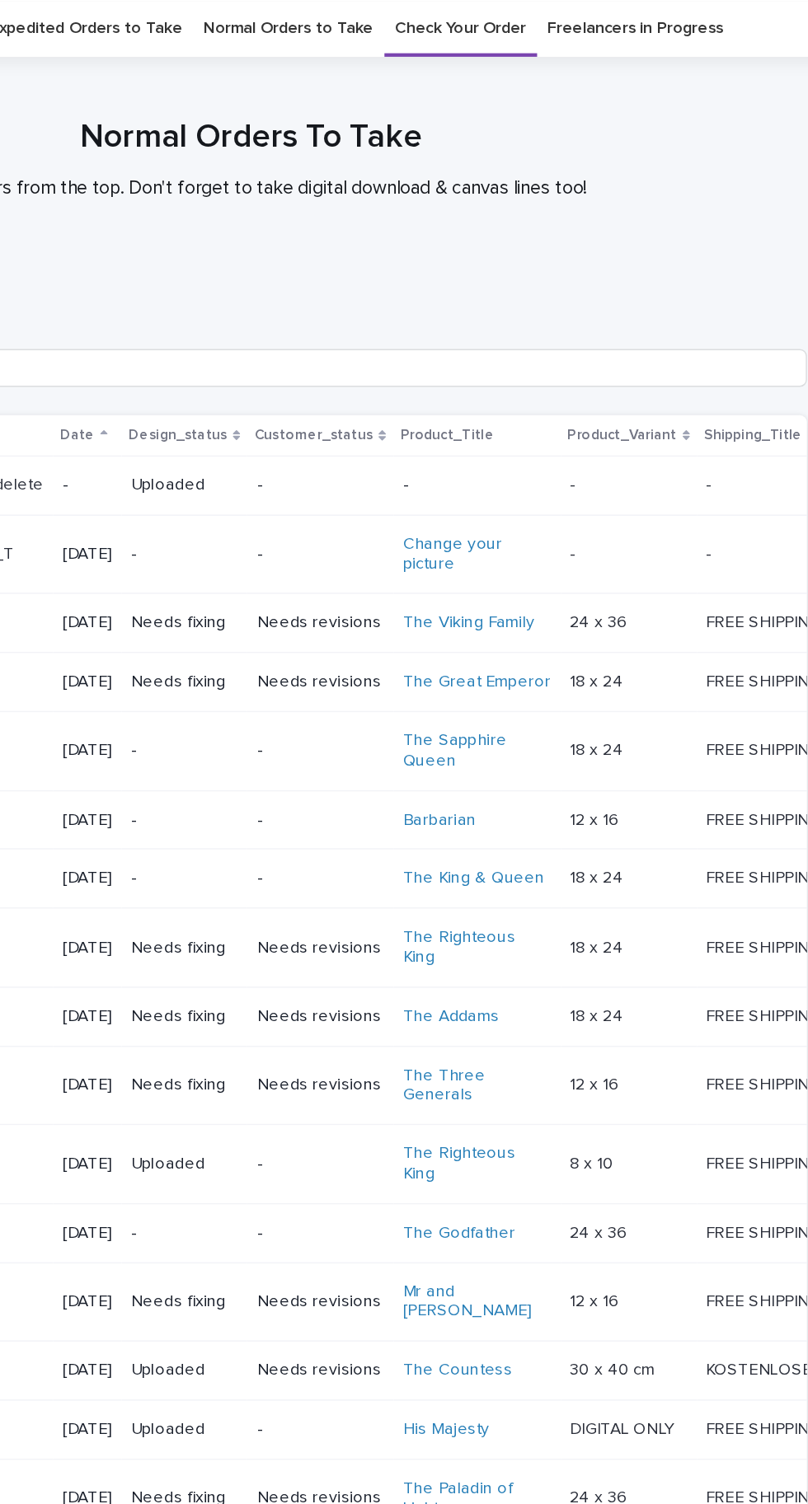
click at [232, 770] on div "#312656 #312656" at bounding box center [219, 756] width 81 height 27
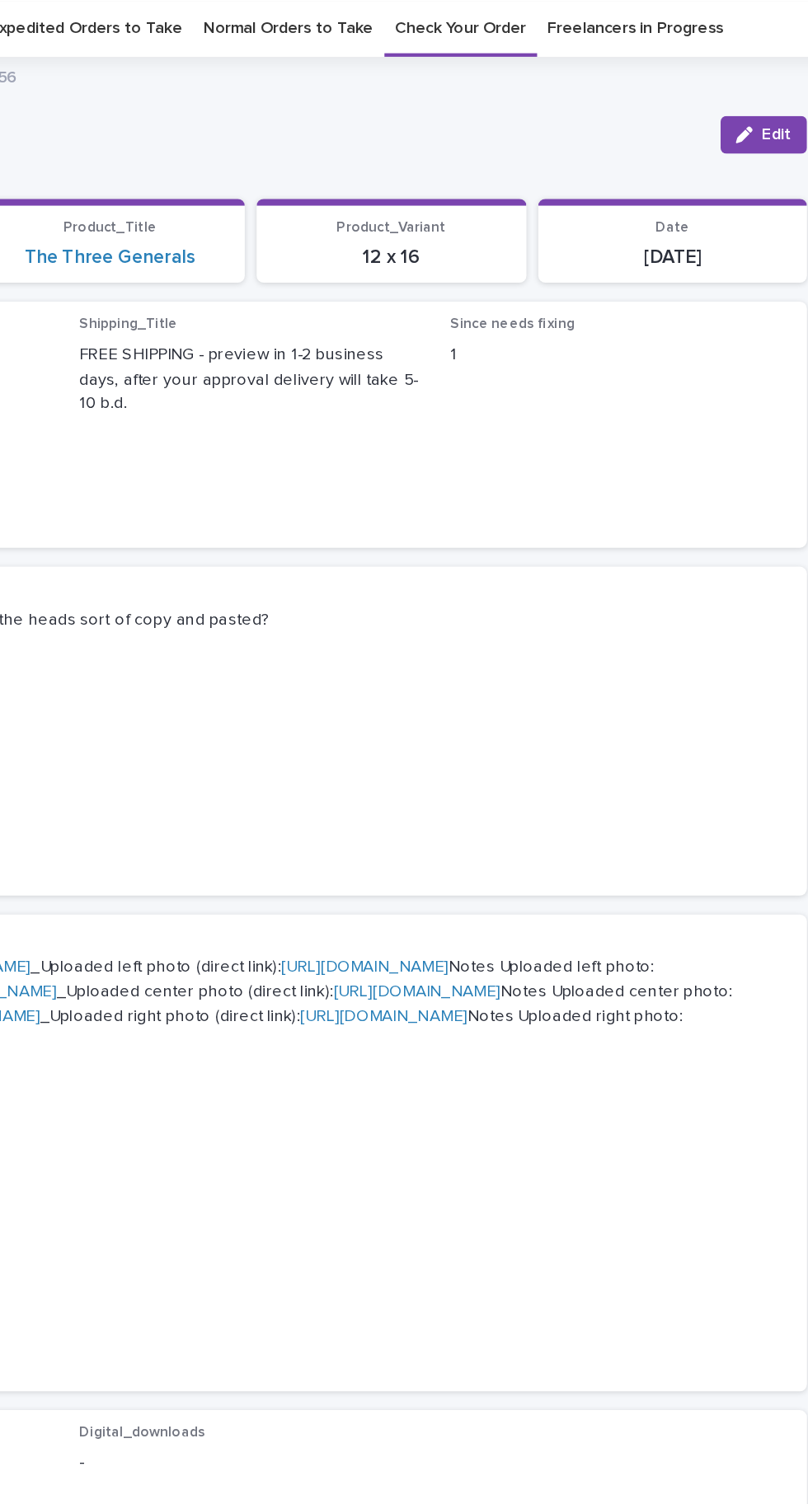
scroll to position [52, 0]
